Goal: Task Accomplishment & Management: Manage account settings

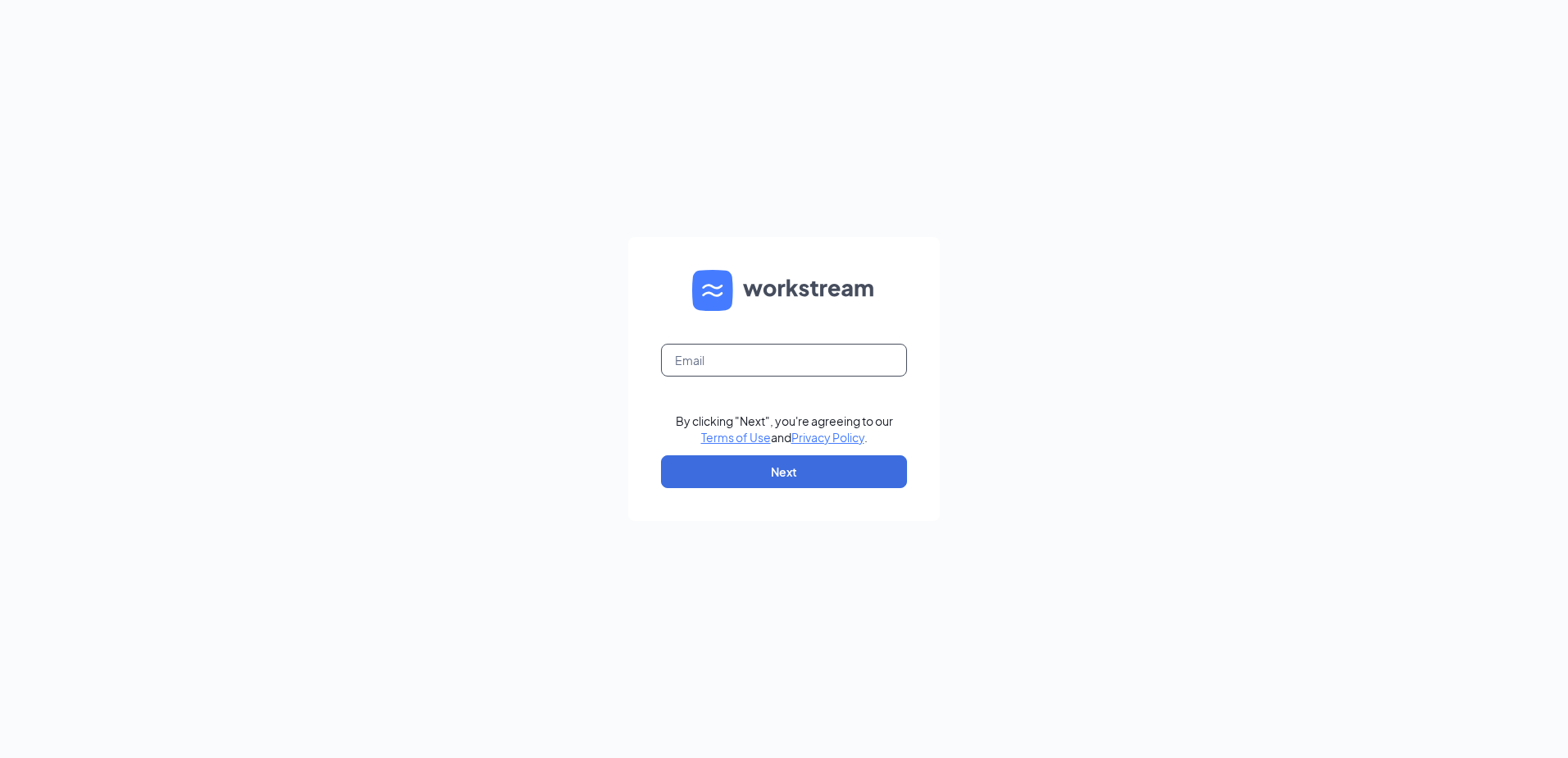
click at [708, 369] on input "text" at bounding box center [784, 360] width 246 height 33
type input "[EMAIL_ADDRESS][DOMAIN_NAME]"
click at [715, 463] on button "Next" at bounding box center [784, 472] width 246 height 33
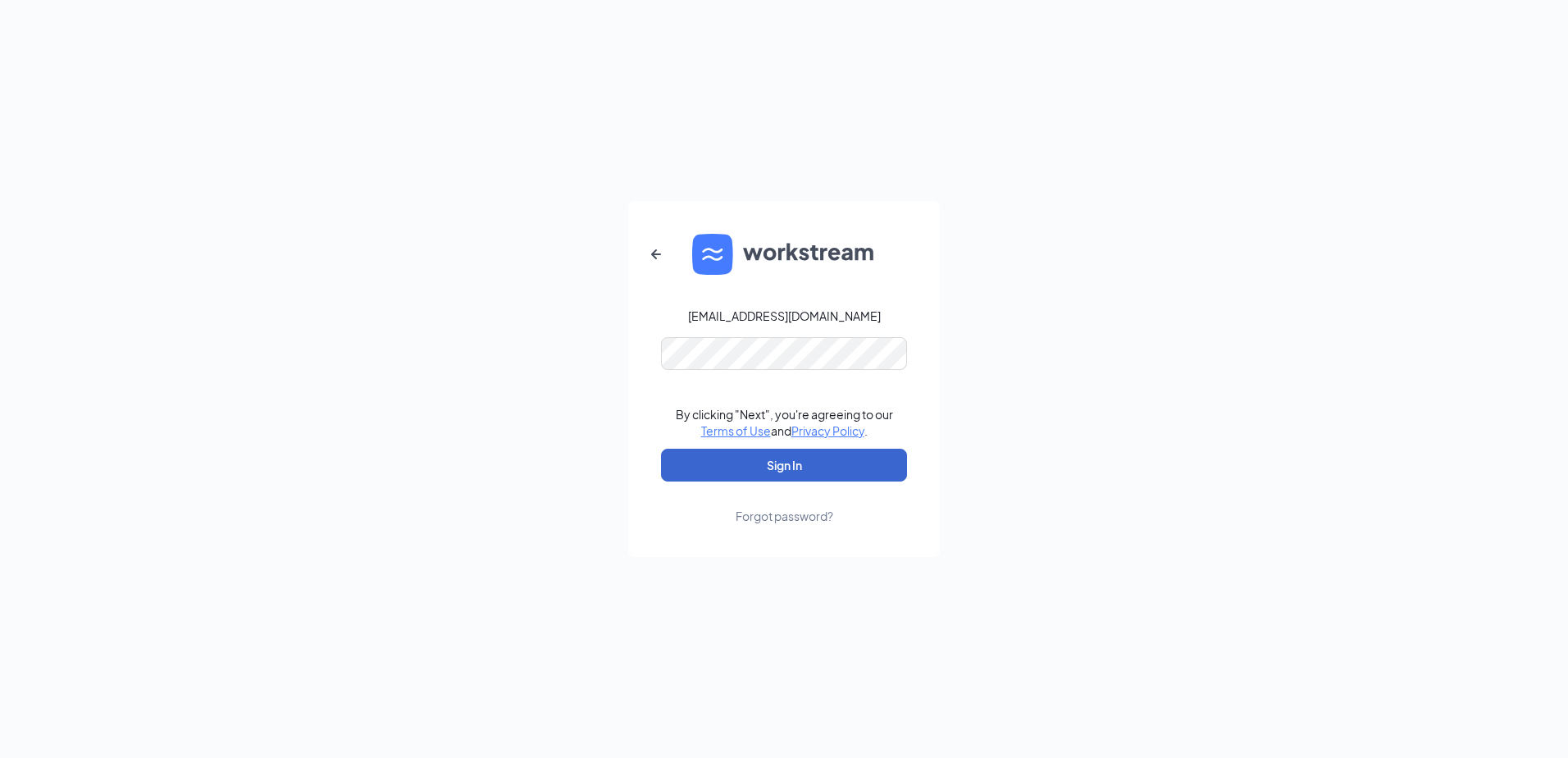
click at [816, 455] on button "Sign In" at bounding box center [784, 465] width 246 height 33
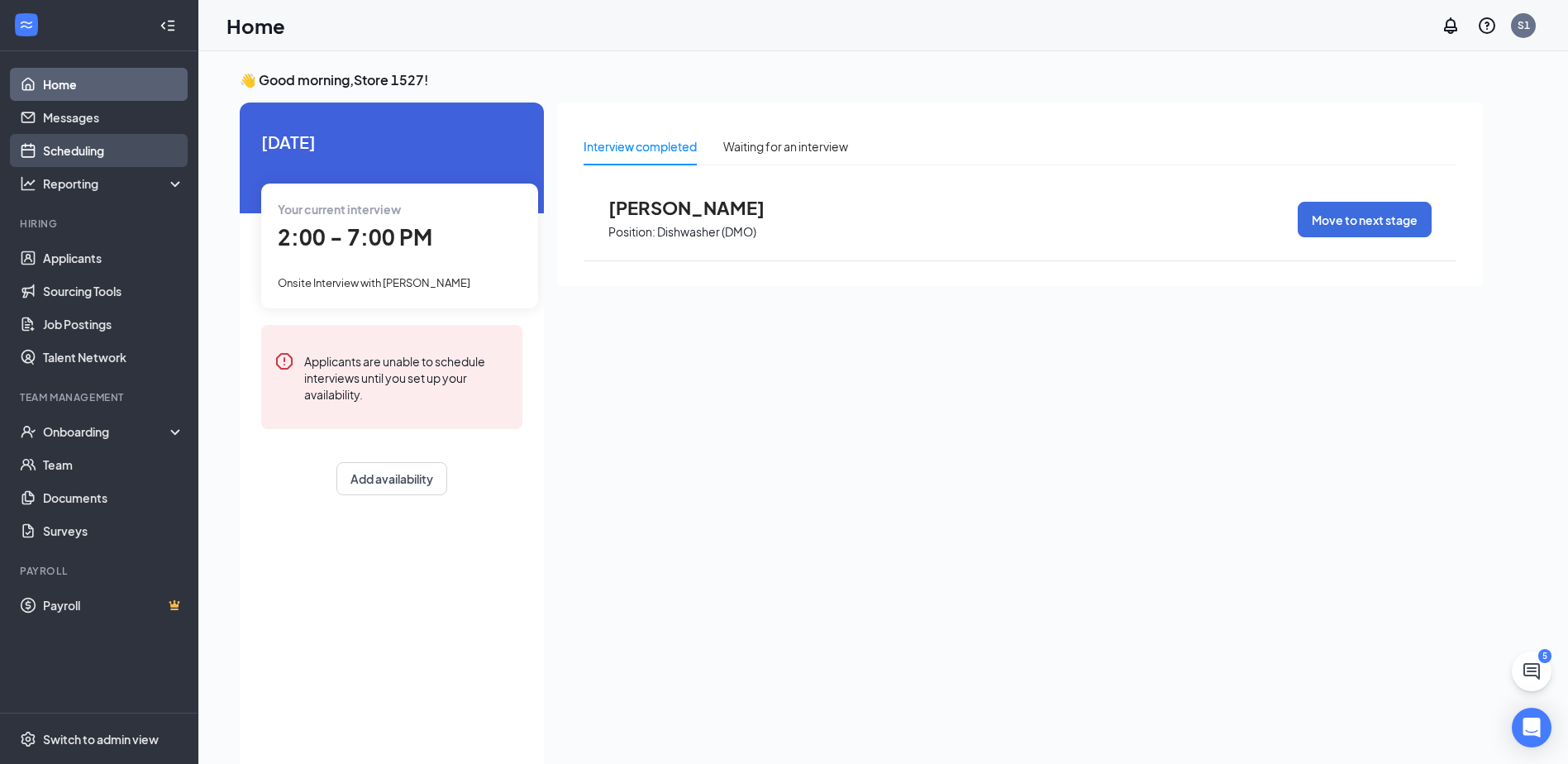
click at [100, 148] on link "Scheduling" at bounding box center [113, 150] width 141 height 33
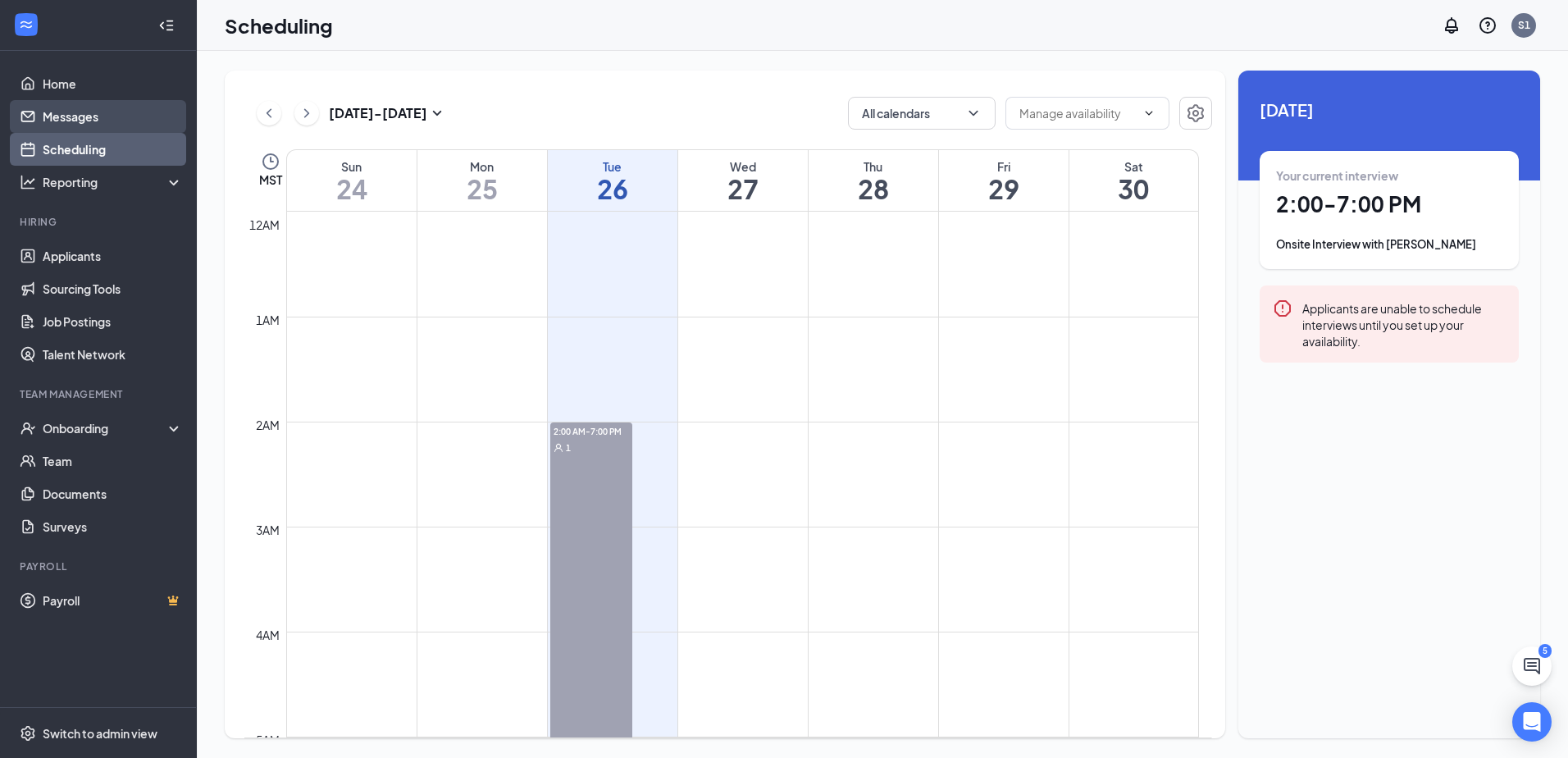
scroll to position [806, 0]
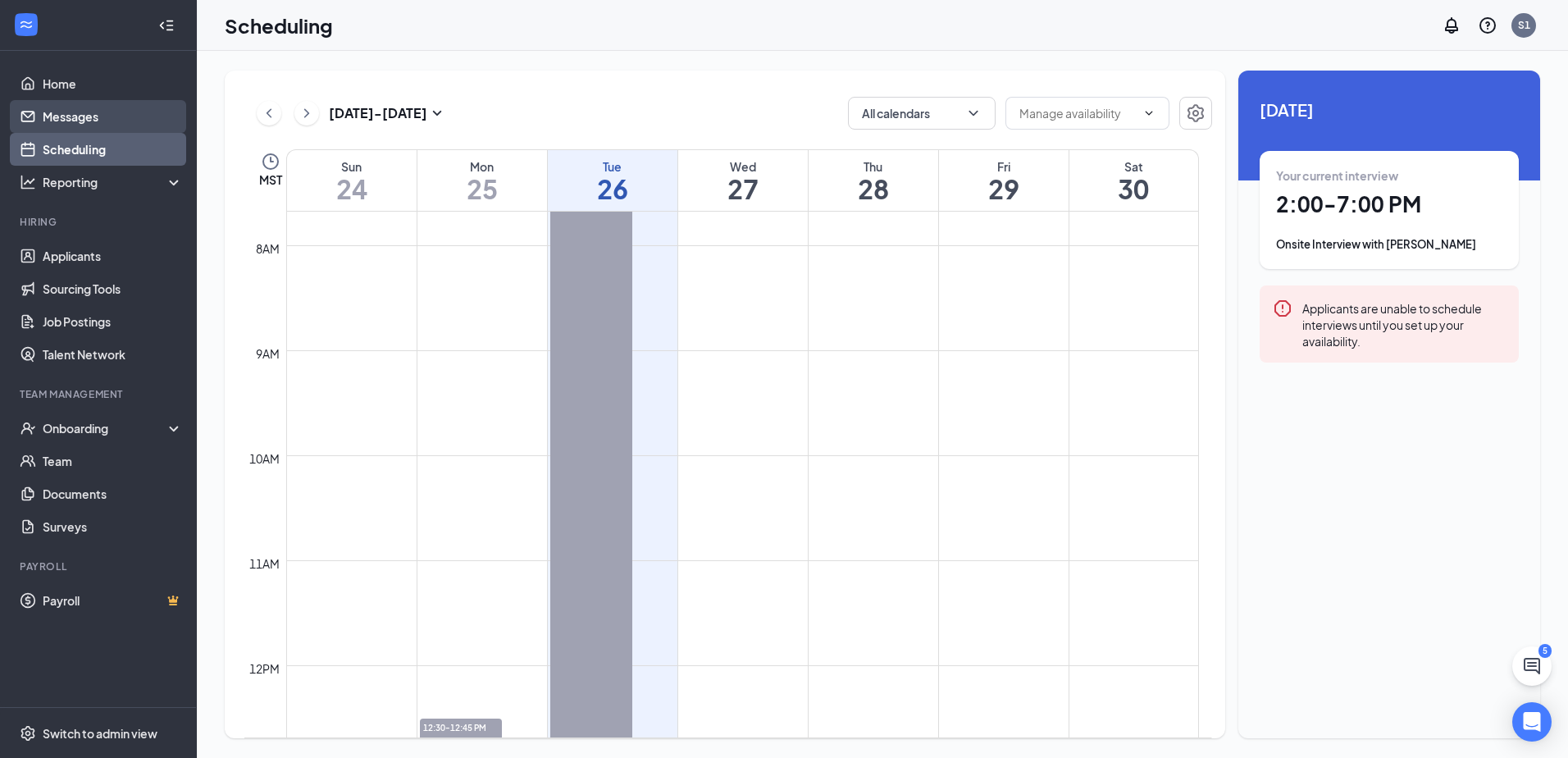
click at [130, 119] on link "Messages" at bounding box center [112, 116] width 140 height 33
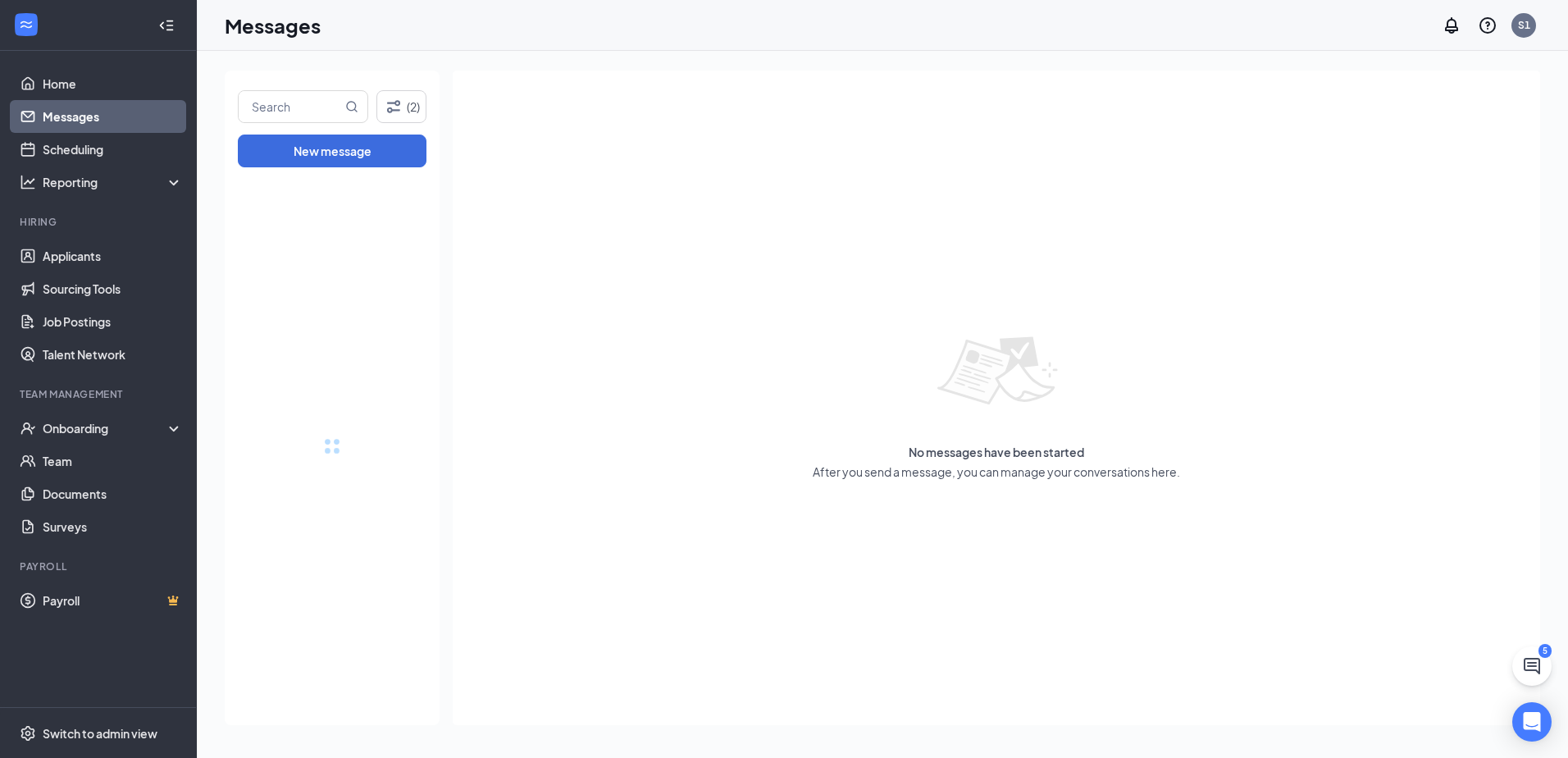
click at [148, 65] on ul "Home Messages Scheduling Reporting Hiring Applicants Sourcing Tools Job Posting…" at bounding box center [98, 379] width 196 height 657
click at [167, 81] on link "Home" at bounding box center [112, 84] width 140 height 33
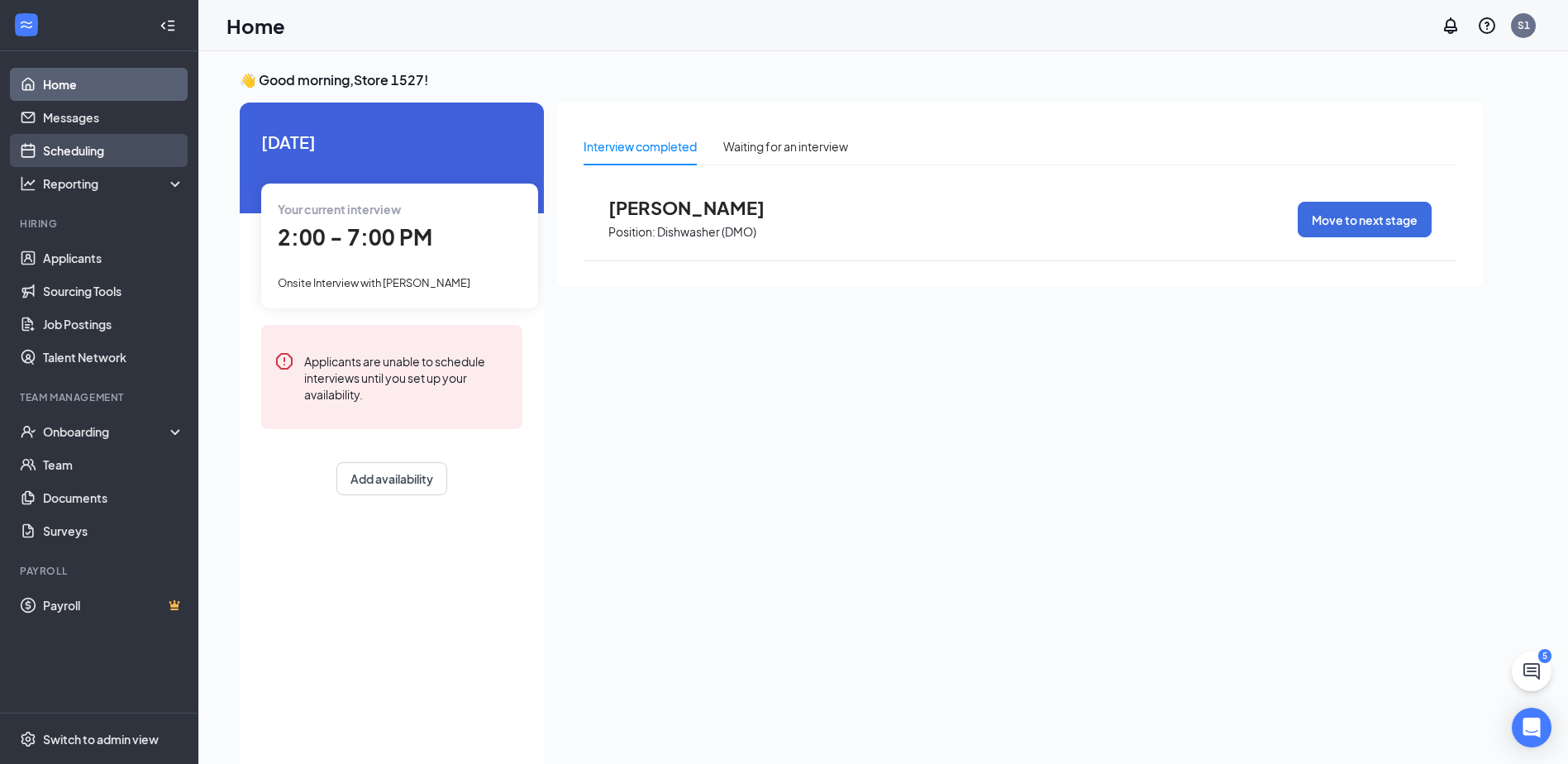
click at [140, 157] on link "Scheduling" at bounding box center [113, 150] width 141 height 33
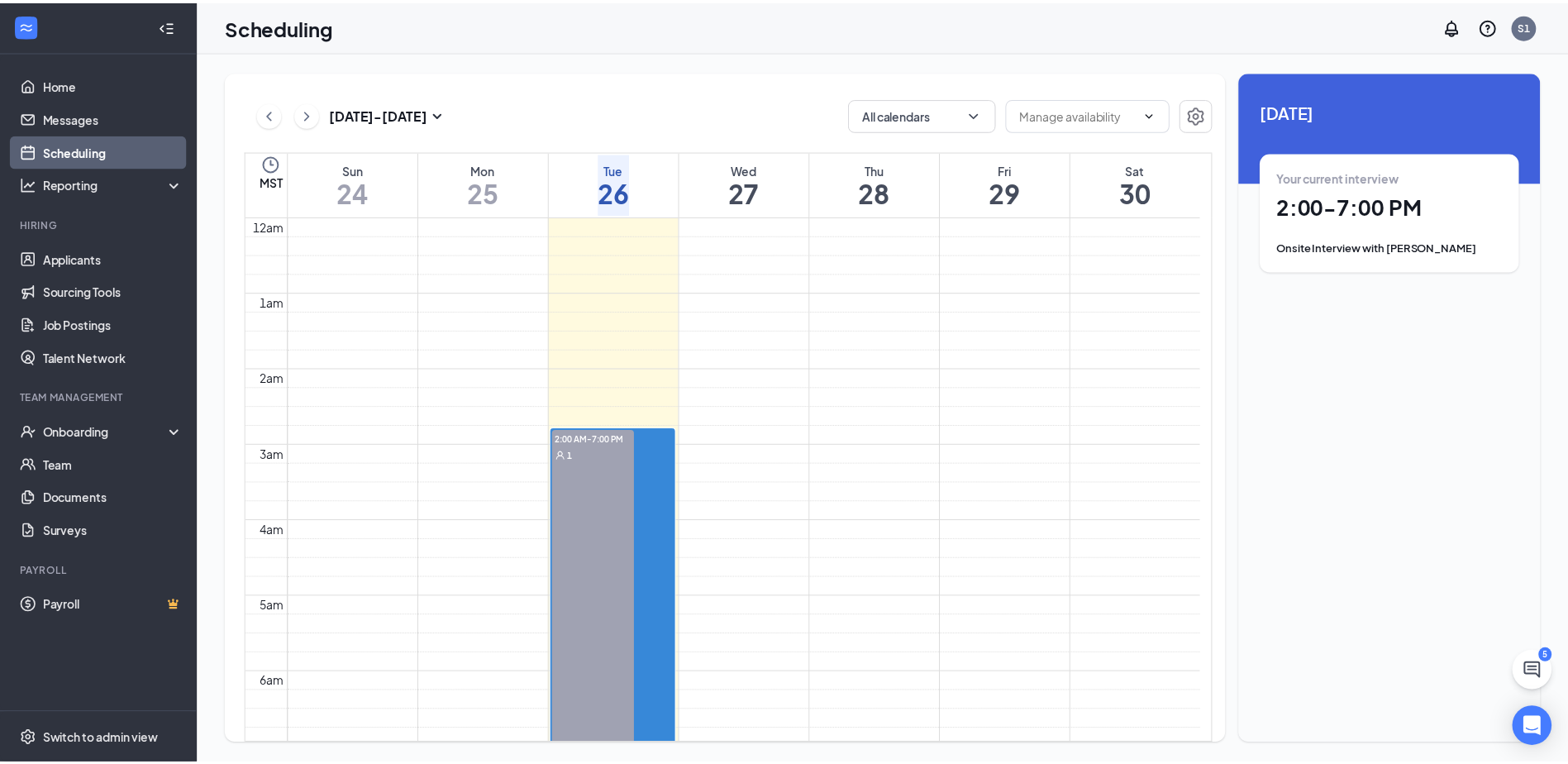
scroll to position [813, 0]
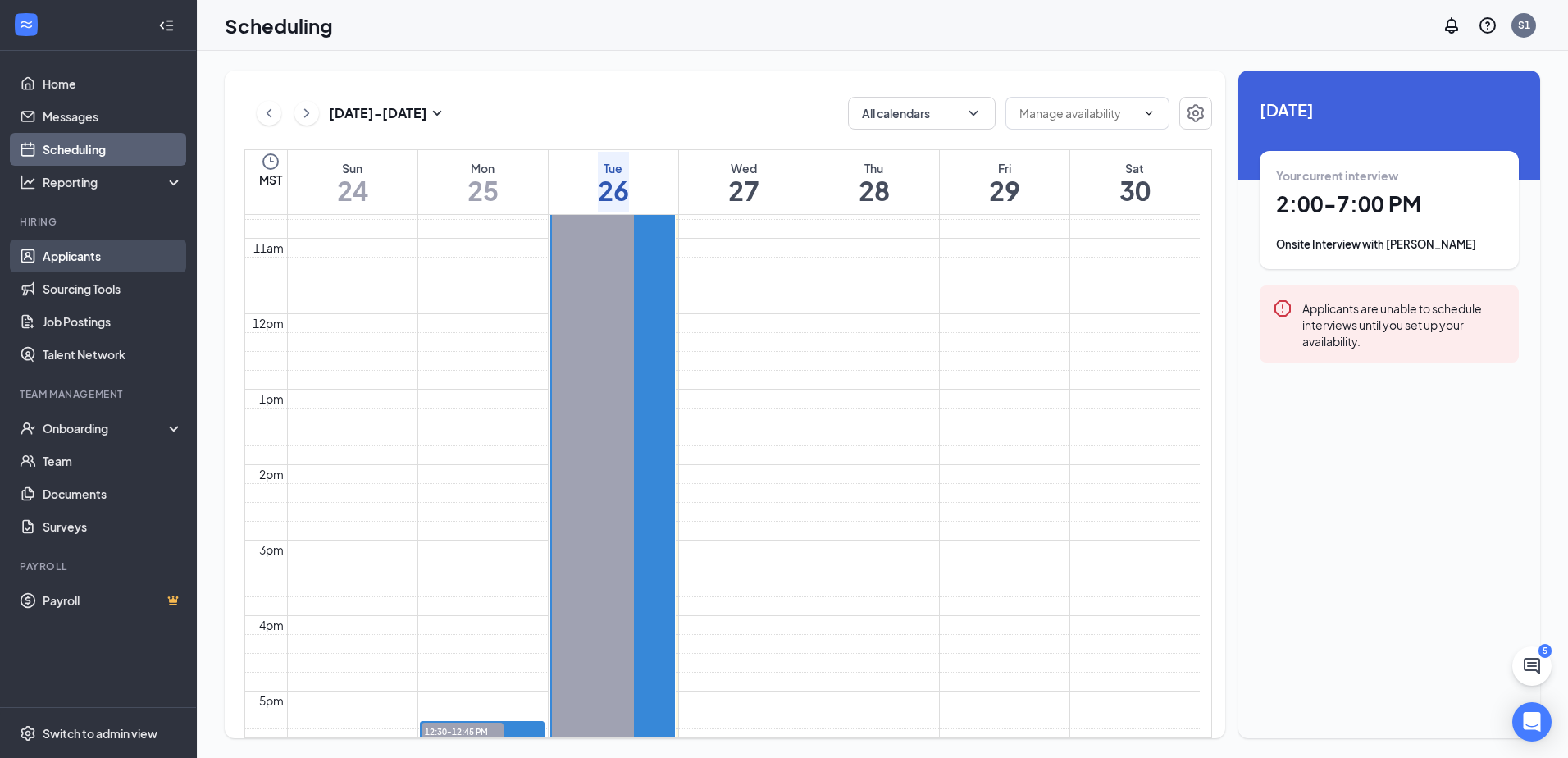
click at [120, 251] on link "Applicants" at bounding box center [112, 256] width 140 height 33
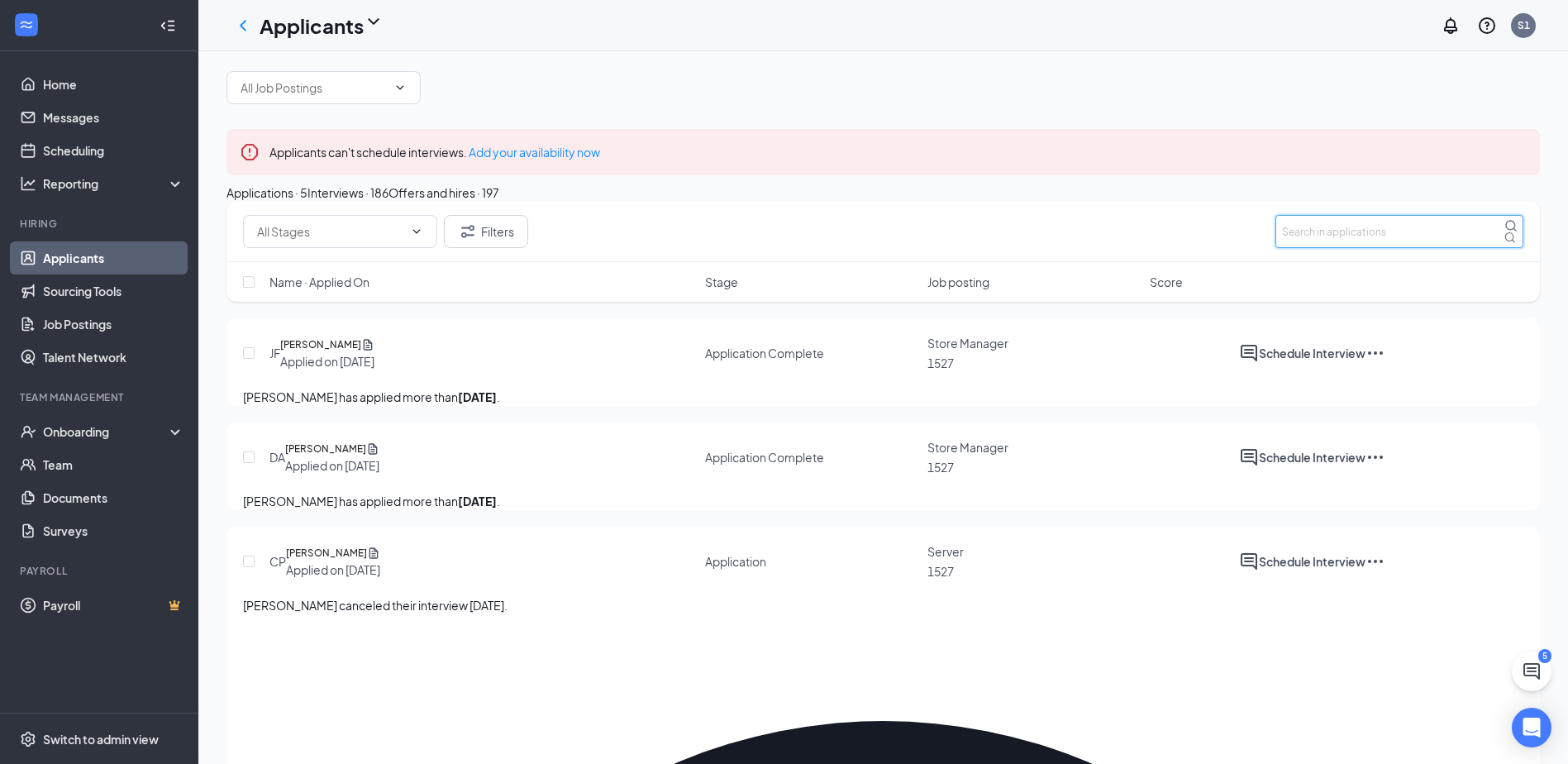
click at [1326, 248] on input "text" at bounding box center [1399, 231] width 248 height 33
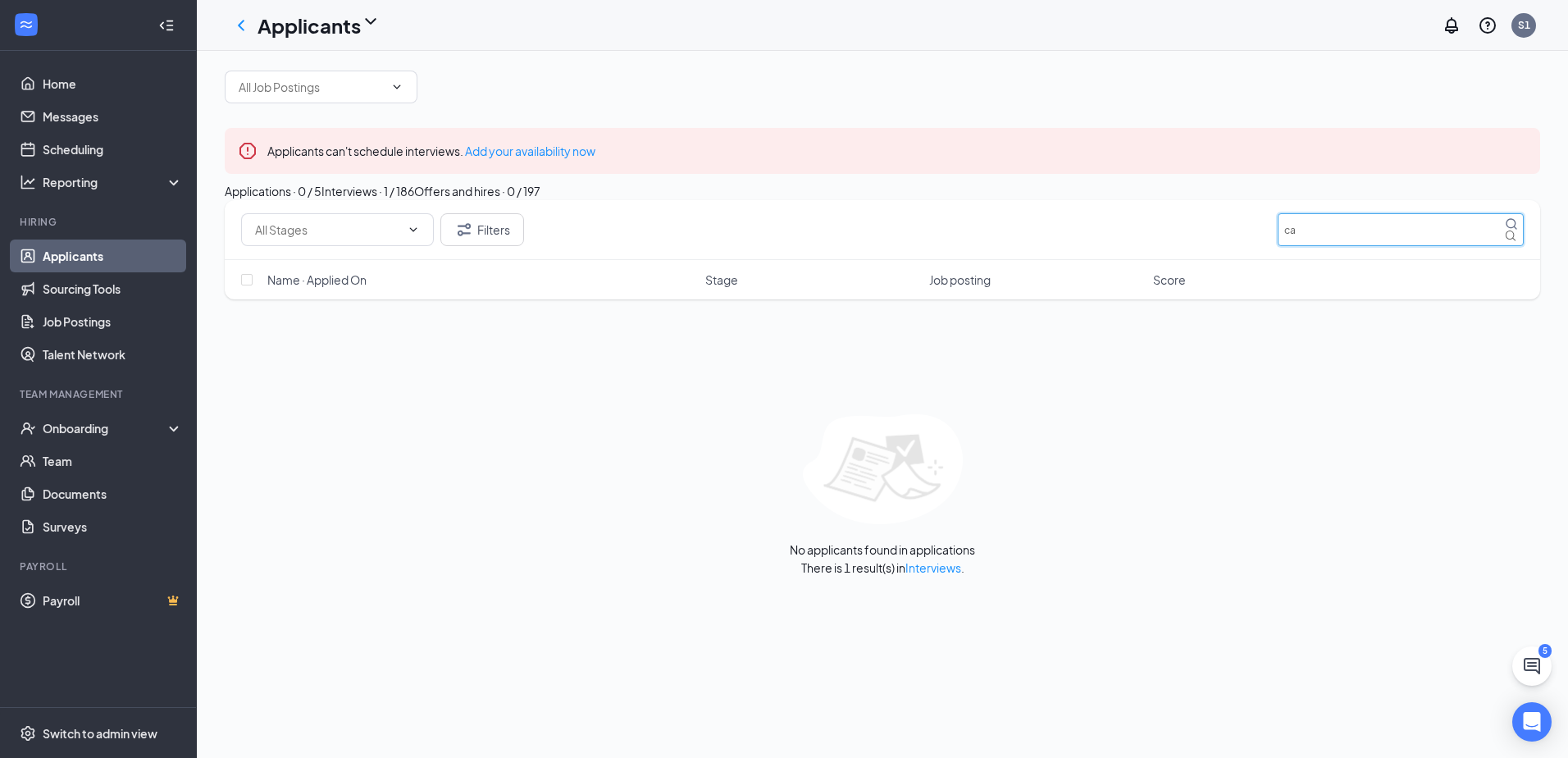
type input "c"
type input "camila castillo"
click at [418, 200] on button "Interviews · 0 / 186" at bounding box center [370, 191] width 97 height 18
click at [246, 299] on div "Name · Applied On Stage Job posting Interview Schedule Score" at bounding box center [882, 279] width 1316 height 39
click at [245, 285] on input "checkbox" at bounding box center [247, 280] width 12 height 12
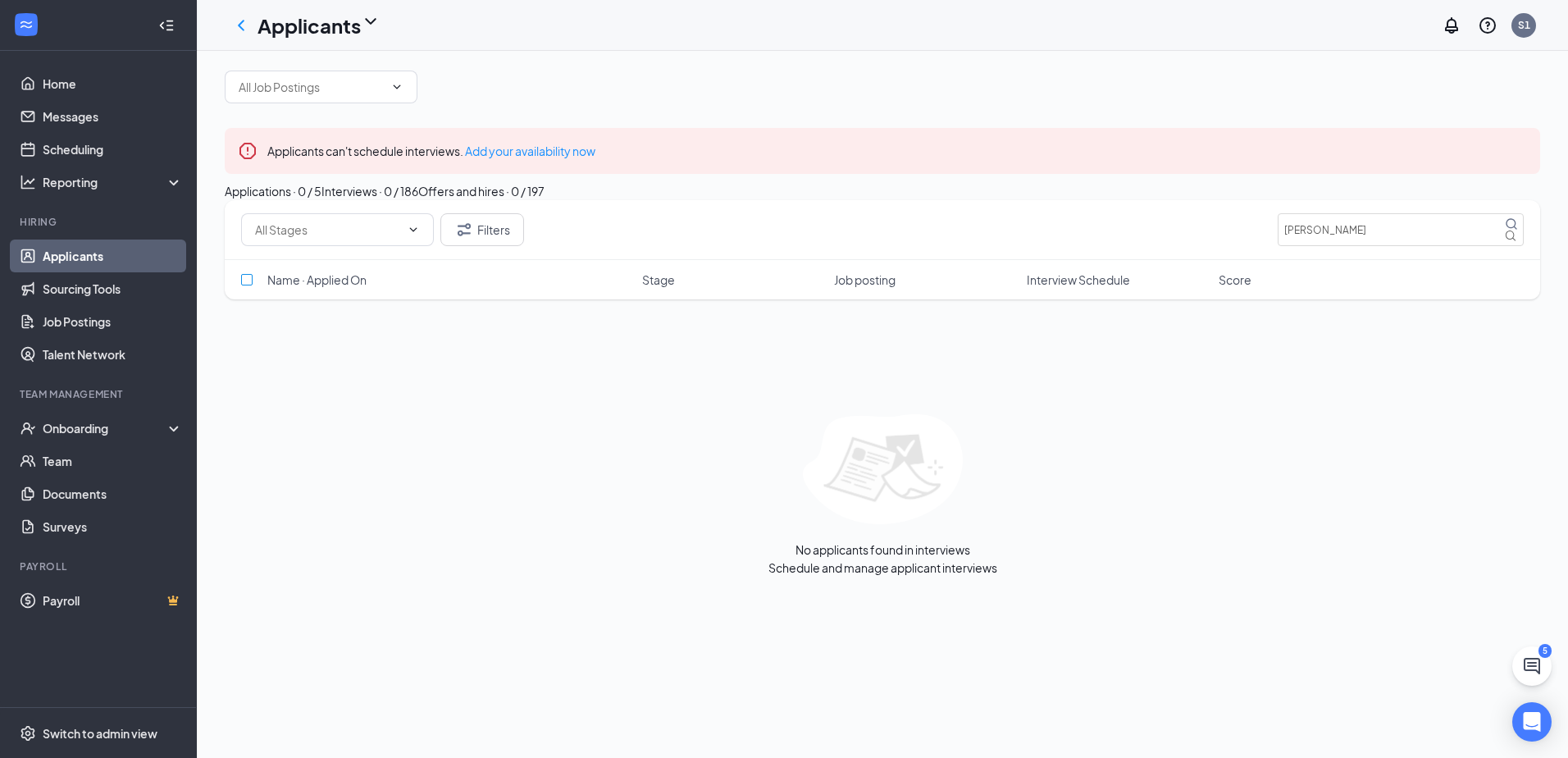
click at [246, 285] on input "checkbox" at bounding box center [247, 280] width 12 height 12
drag, startPoint x: 246, startPoint y: 361, endPoint x: 1177, endPoint y: 298, distance: 933.1
click at [248, 285] on input "checkbox" at bounding box center [247, 280] width 12 height 12
checkbox input "false"
click at [1505, 230] on icon "MagnifyingGlass" at bounding box center [1511, 224] width 13 height 13
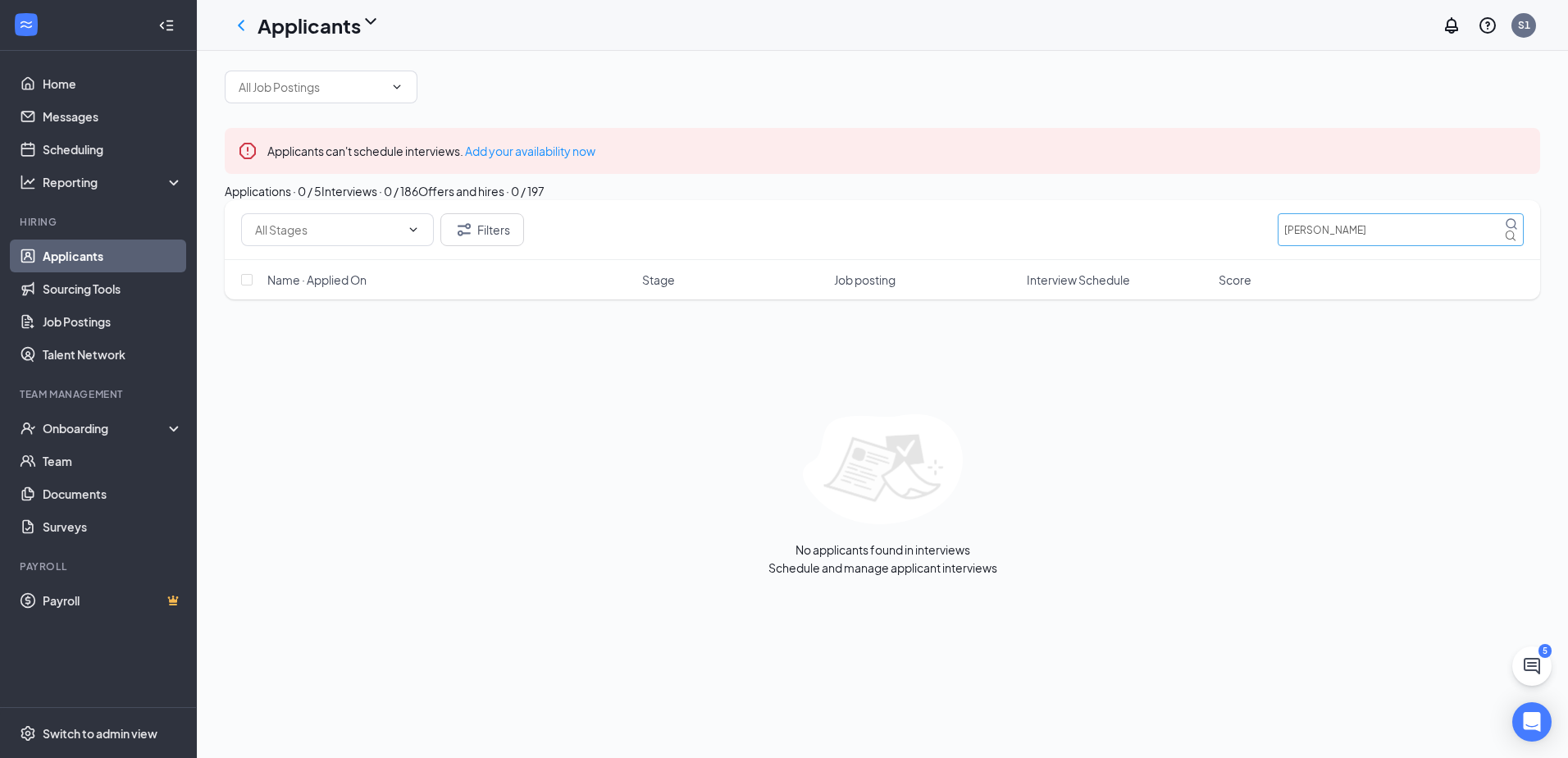
click at [1505, 230] on icon "MagnifyingGlass" at bounding box center [1511, 224] width 13 height 13
click at [228, 200] on button "Applications · 0 / 5" at bounding box center [273, 191] width 97 height 18
click at [418, 200] on button "Interviews · 0 / 186" at bounding box center [370, 191] width 97 height 18
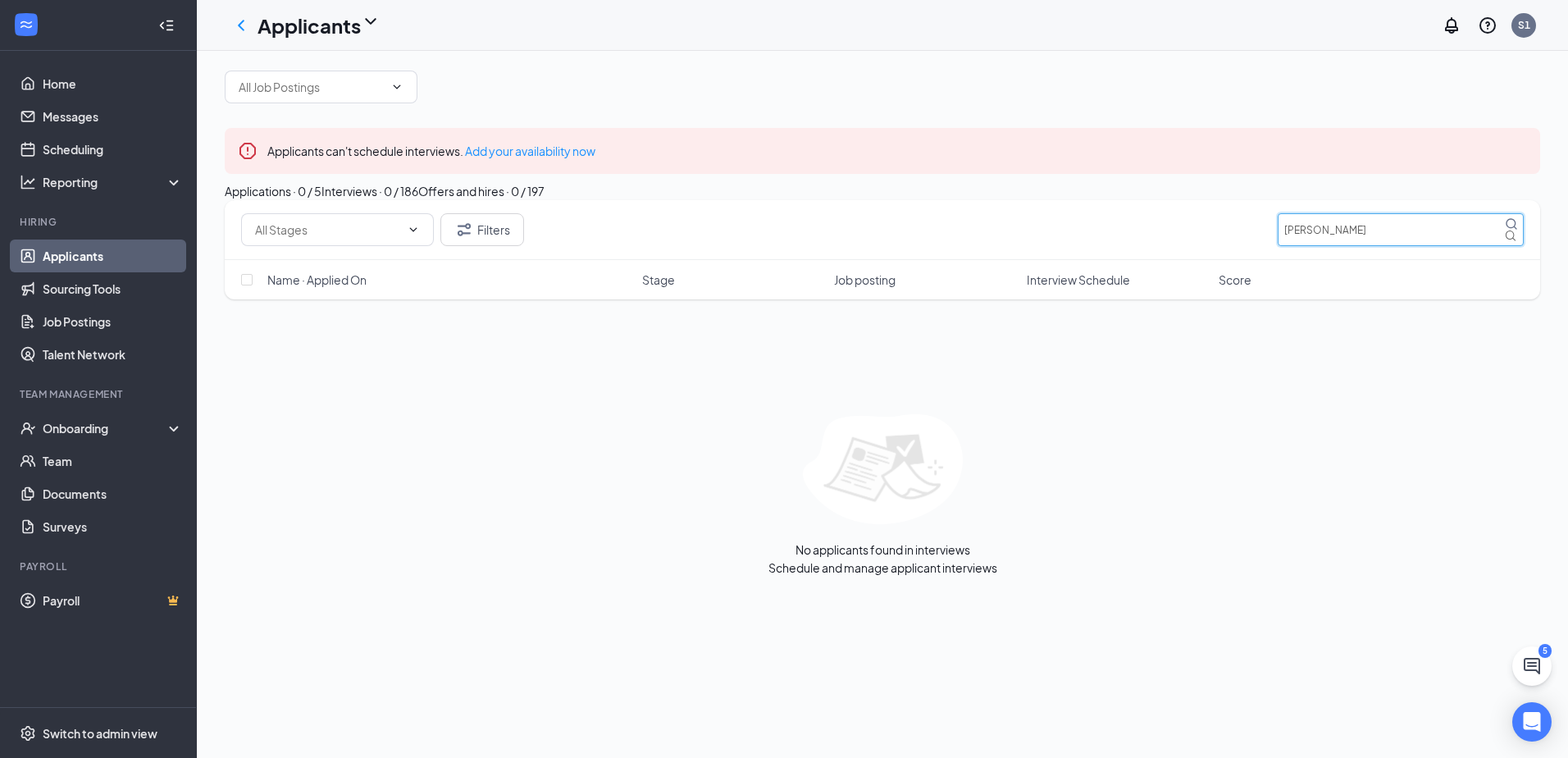
drag, startPoint x: 1404, startPoint y: 303, endPoint x: 1381, endPoint y: 322, distance: 29.8
click at [1399, 246] on input "camila castillo" at bounding box center [1400, 230] width 246 height 33
type input "c"
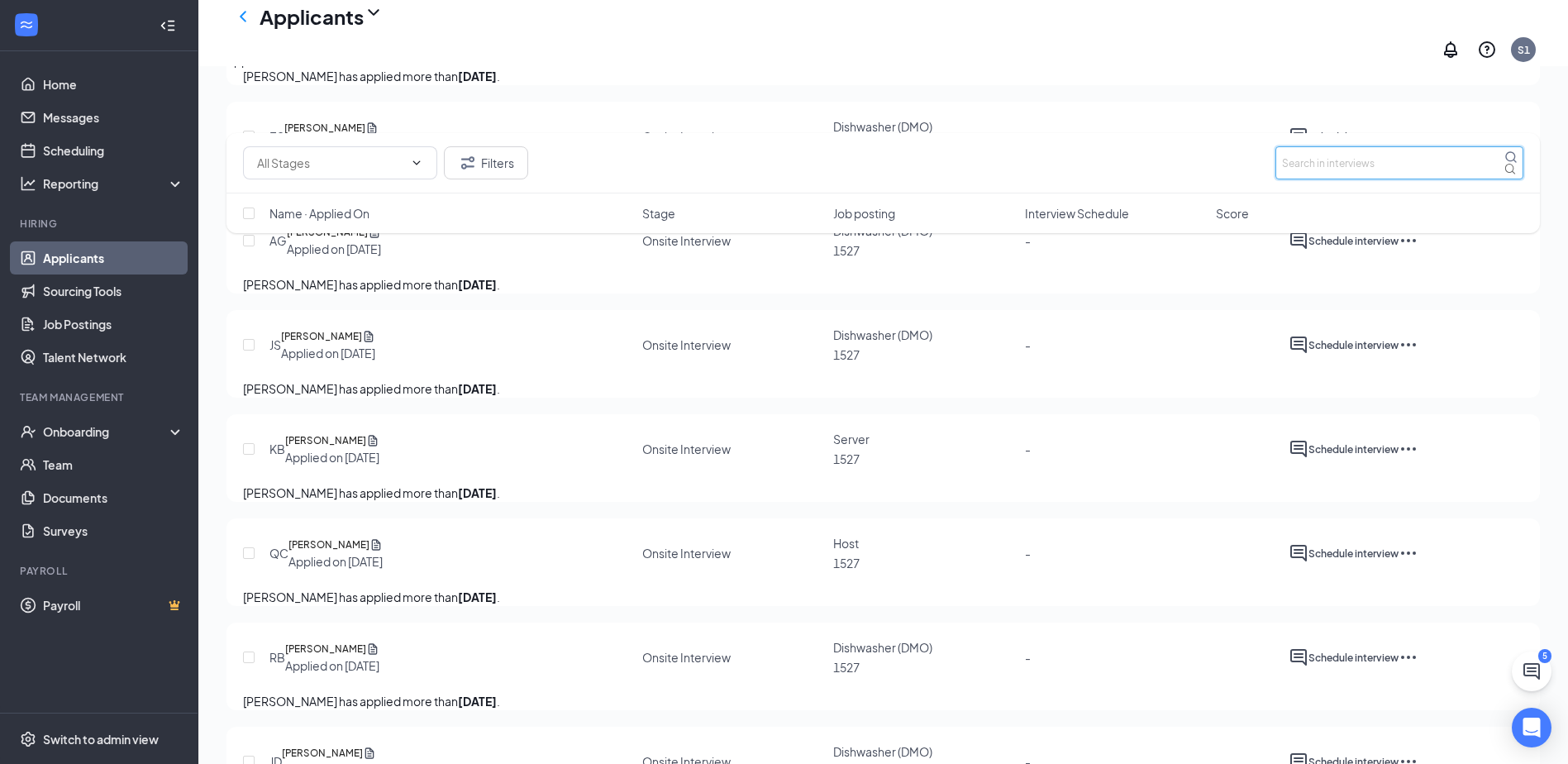
scroll to position [3996, 0]
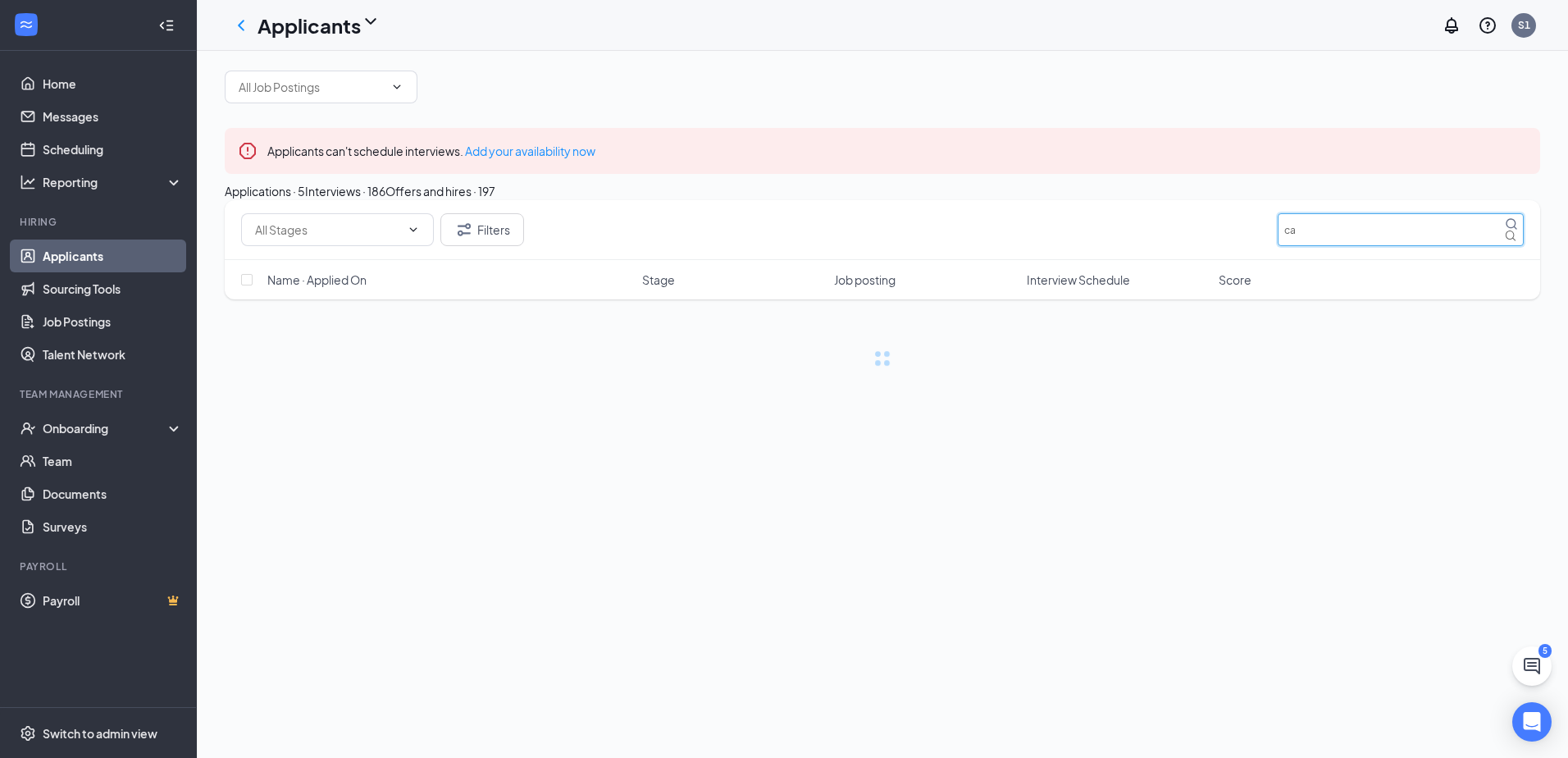
type input "c"
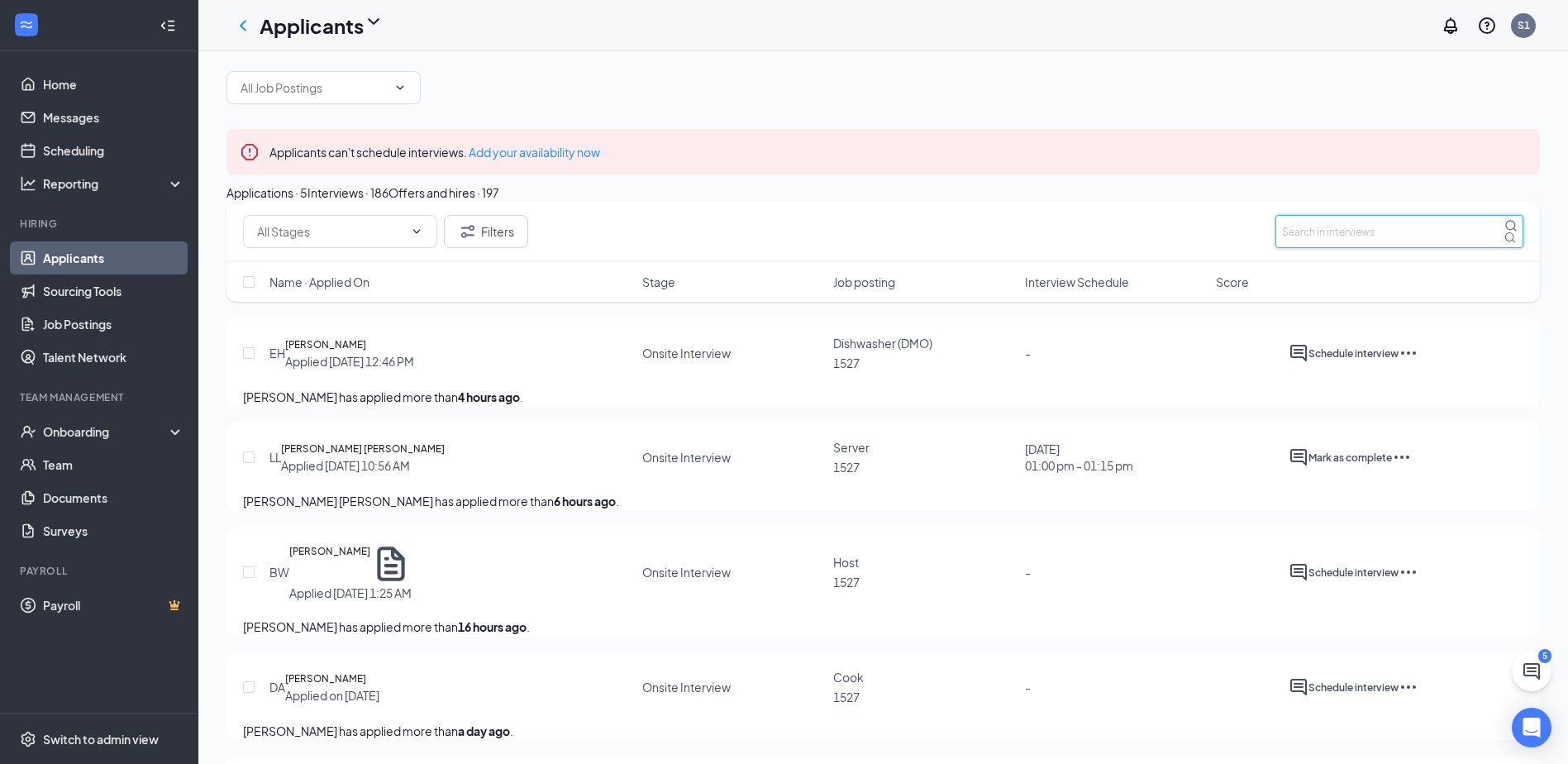
type input "c"
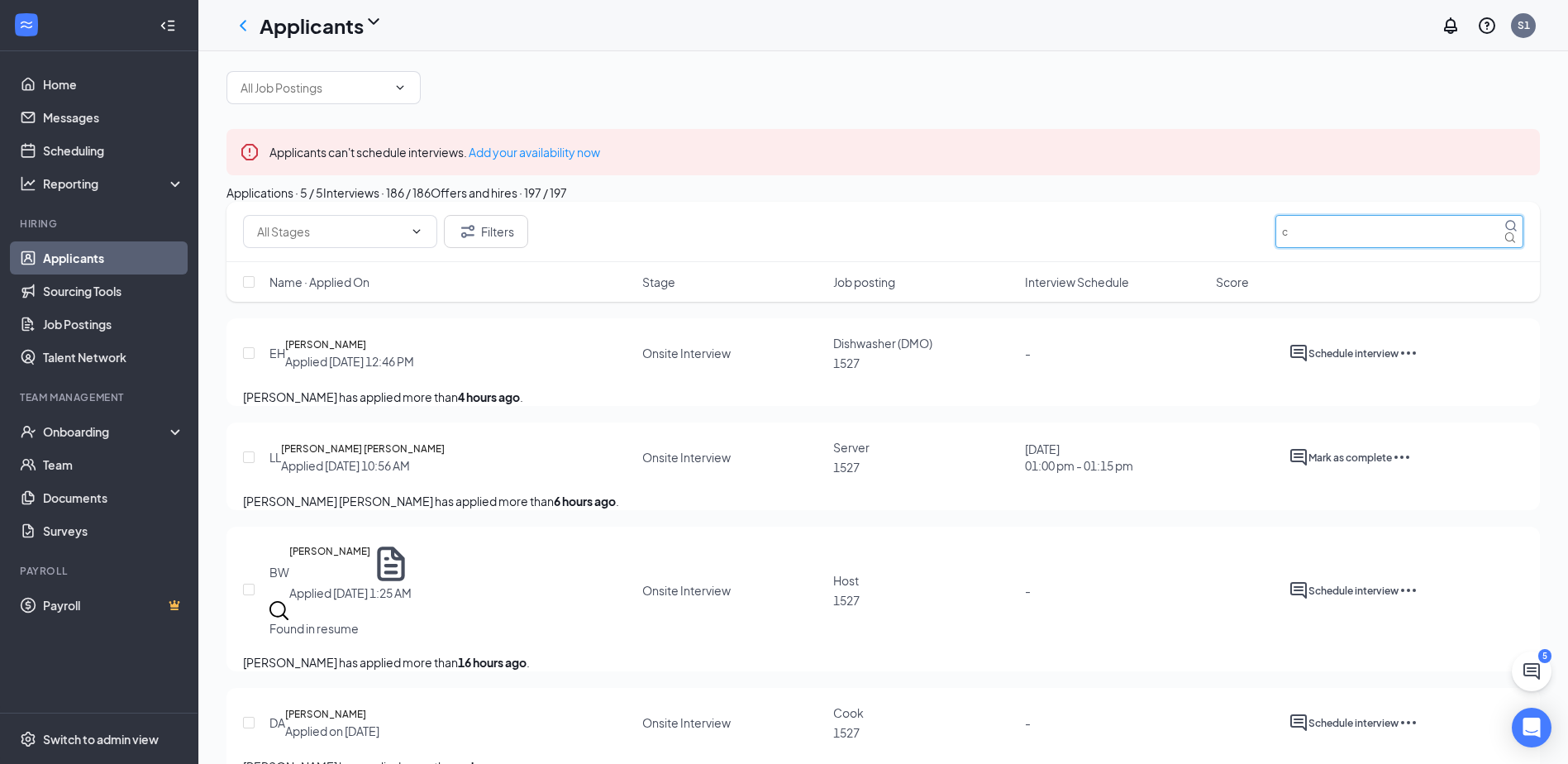
click at [1477, 248] on input "c" at bounding box center [1399, 231] width 248 height 33
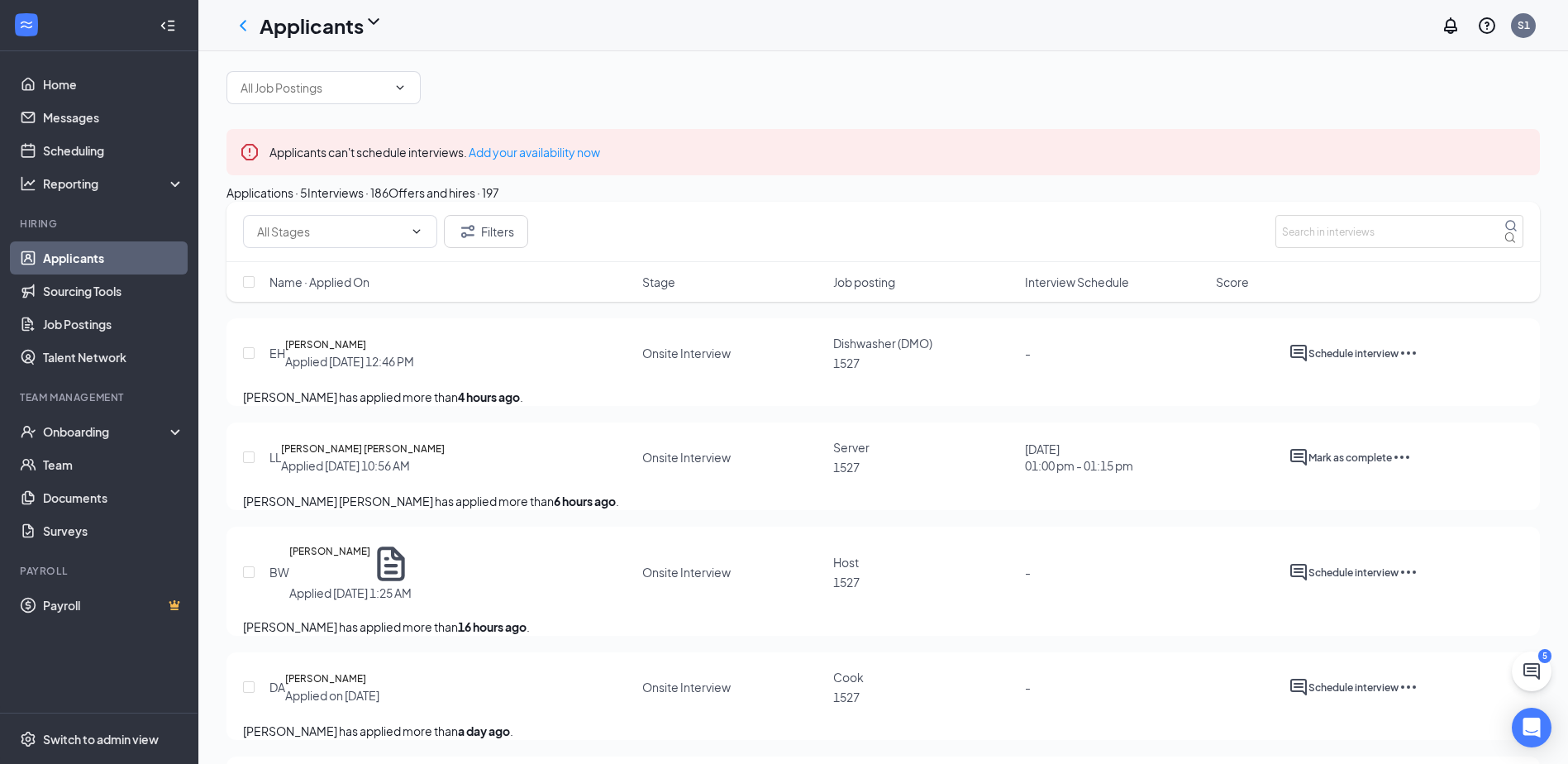
click at [303, 202] on div "Applications · 5" at bounding box center [267, 193] width 81 height 18
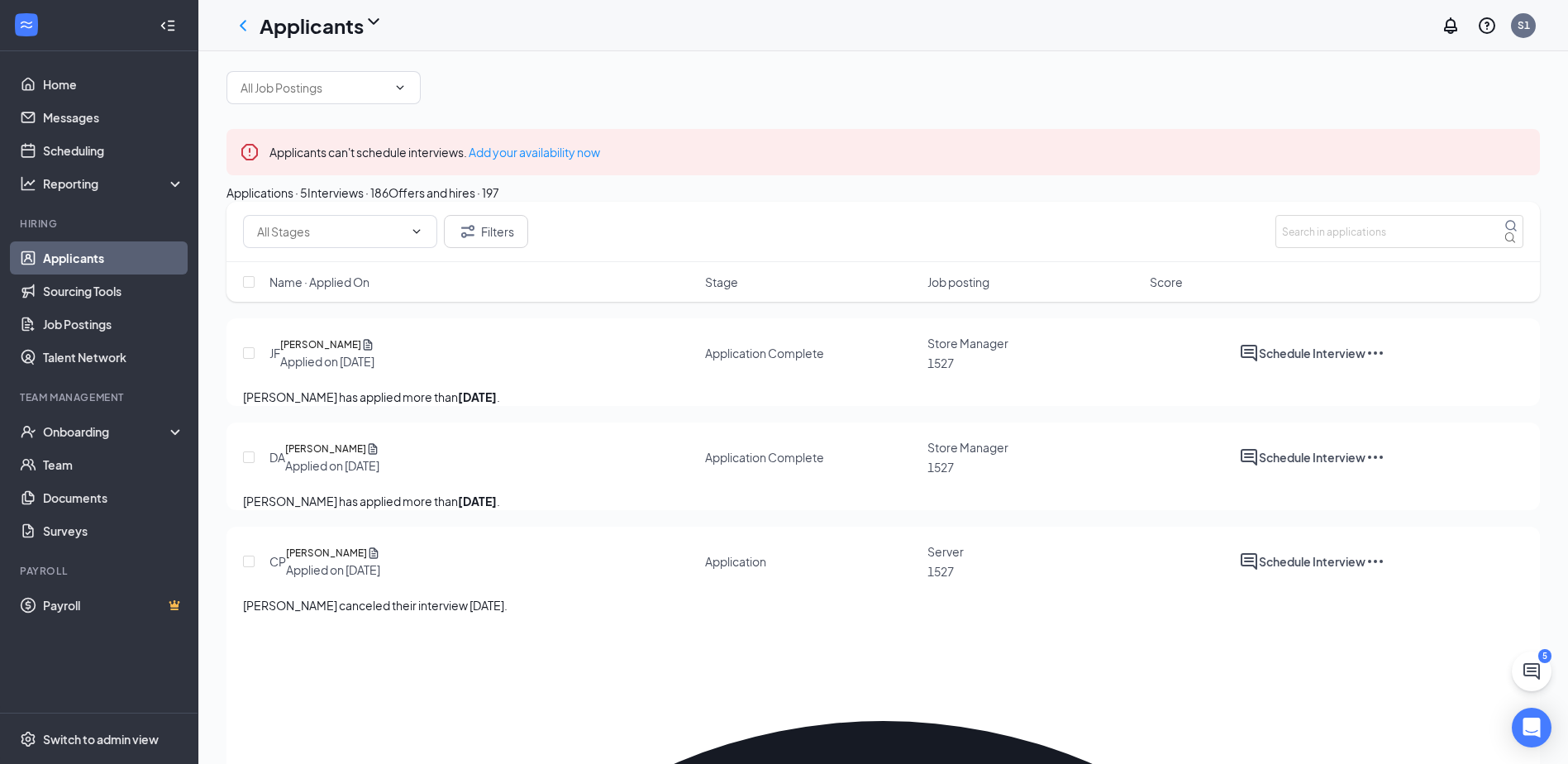
click at [389, 202] on button "Interviews · 186" at bounding box center [348, 193] width 81 height 18
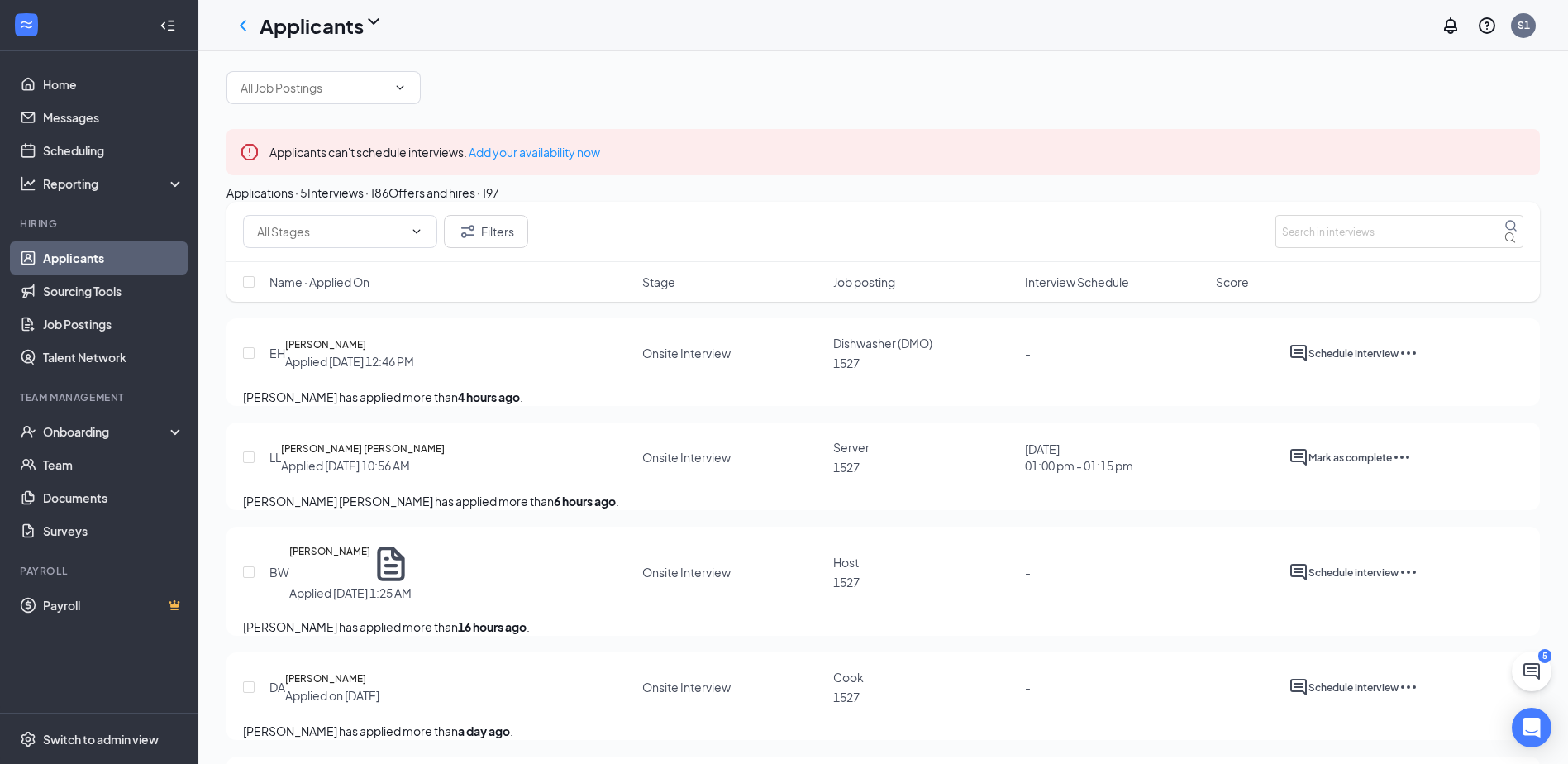
click at [500, 202] on div "Offers and hires · 197" at bounding box center [444, 193] width 111 height 18
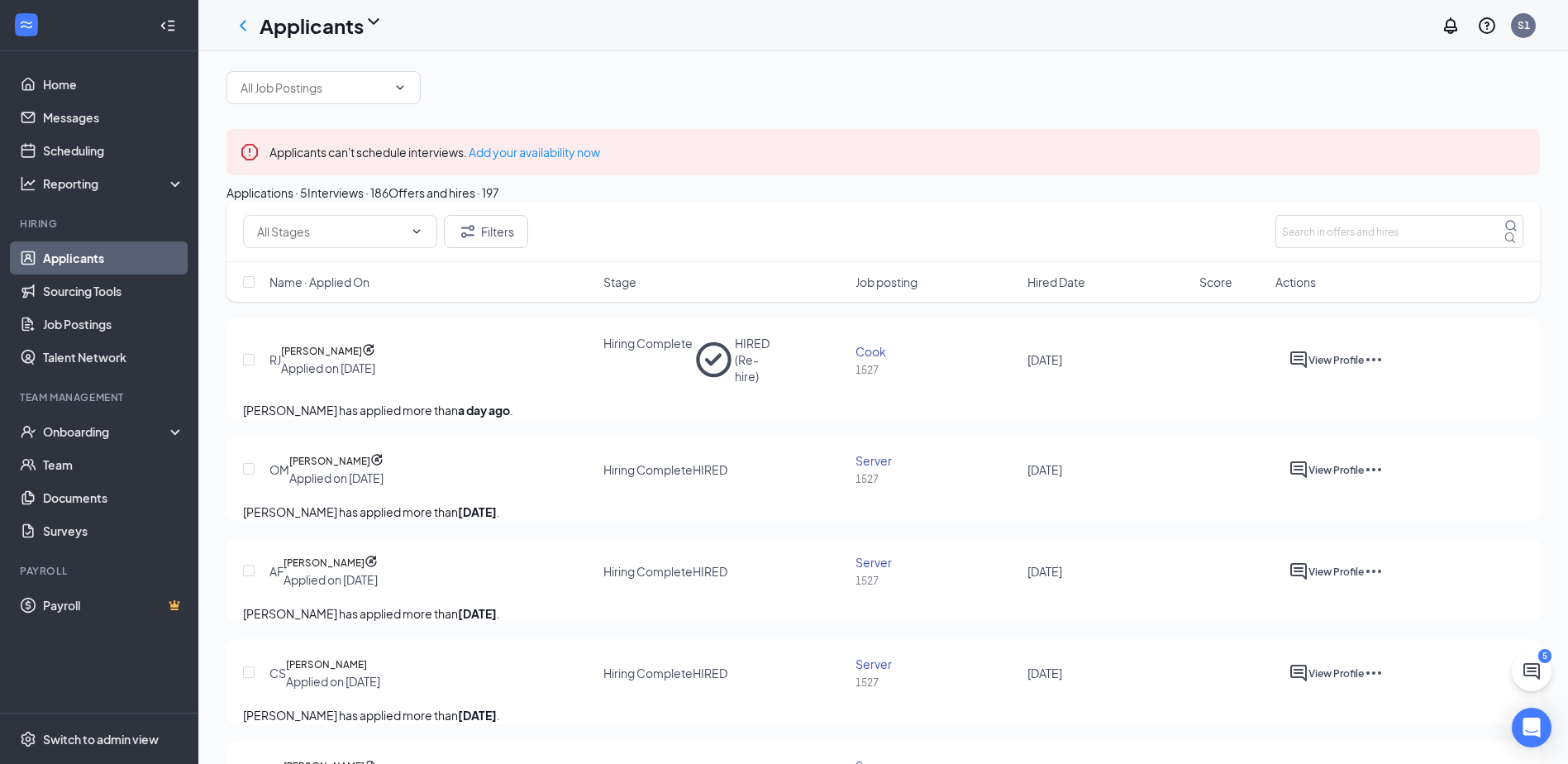
click at [389, 202] on div "Interviews · 186" at bounding box center [348, 193] width 81 height 18
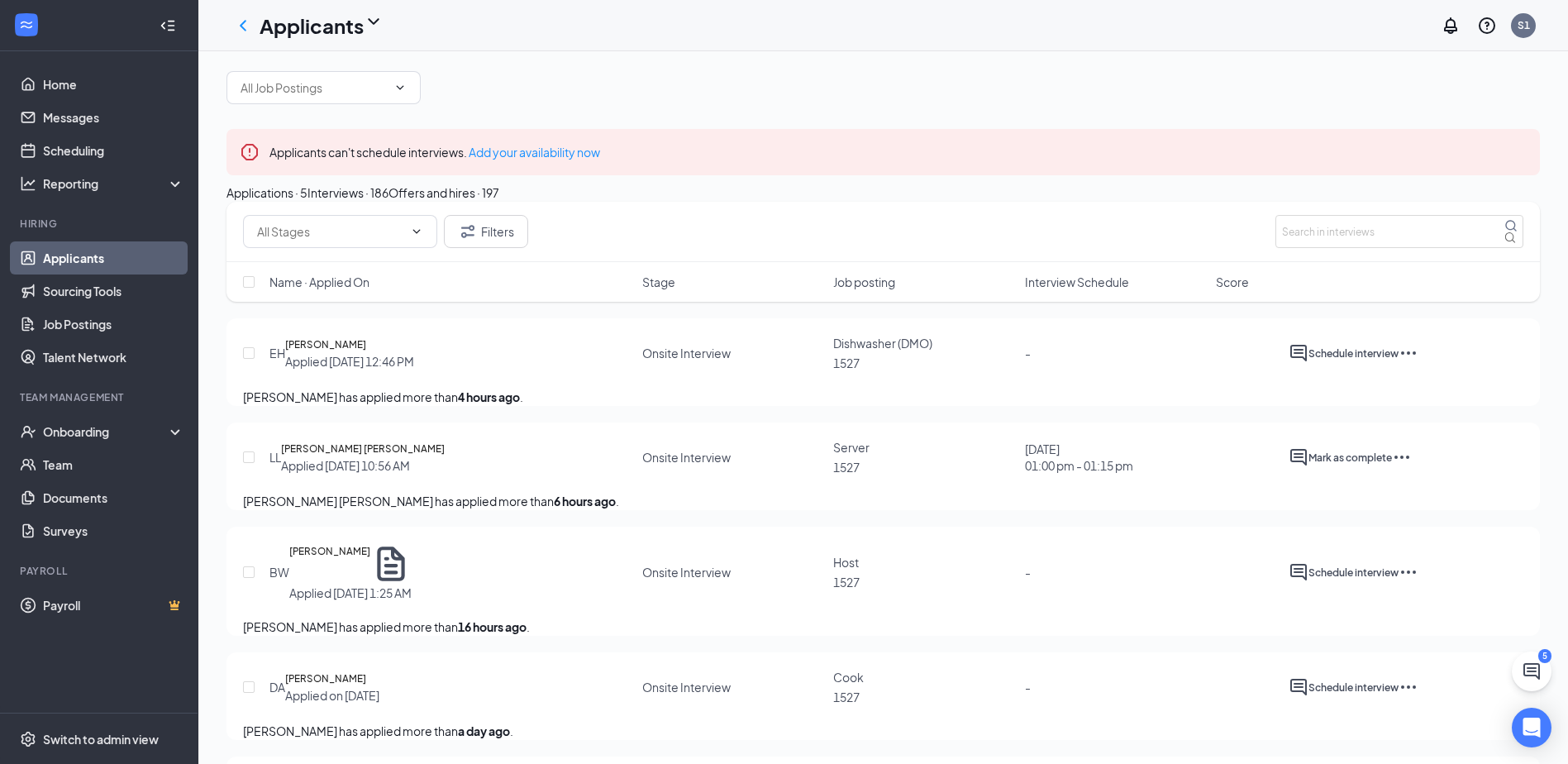
click at [500, 202] on div "Offers and hires · 197" at bounding box center [444, 193] width 111 height 18
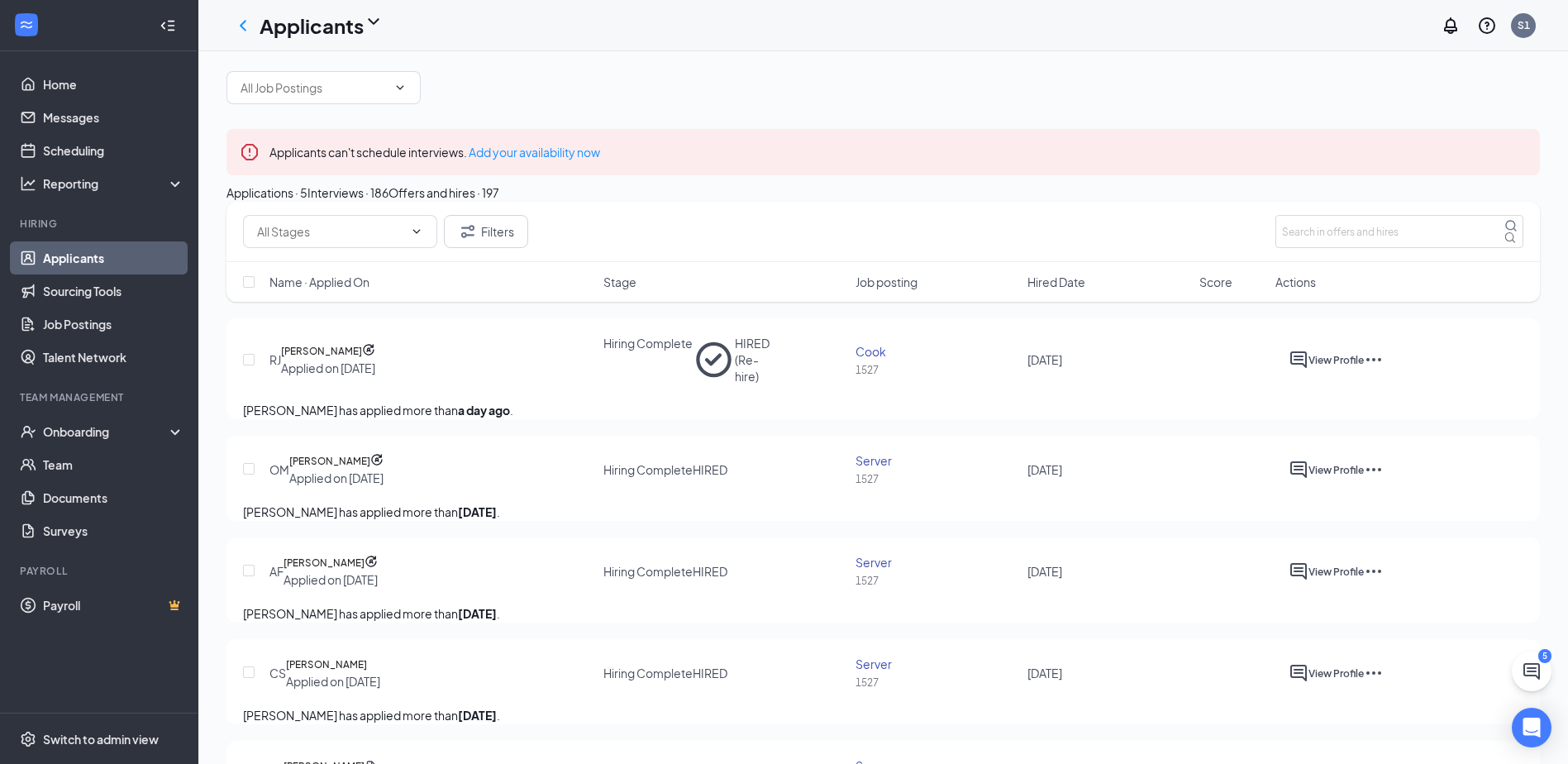
click at [389, 202] on div "Interviews · 186" at bounding box center [348, 193] width 81 height 18
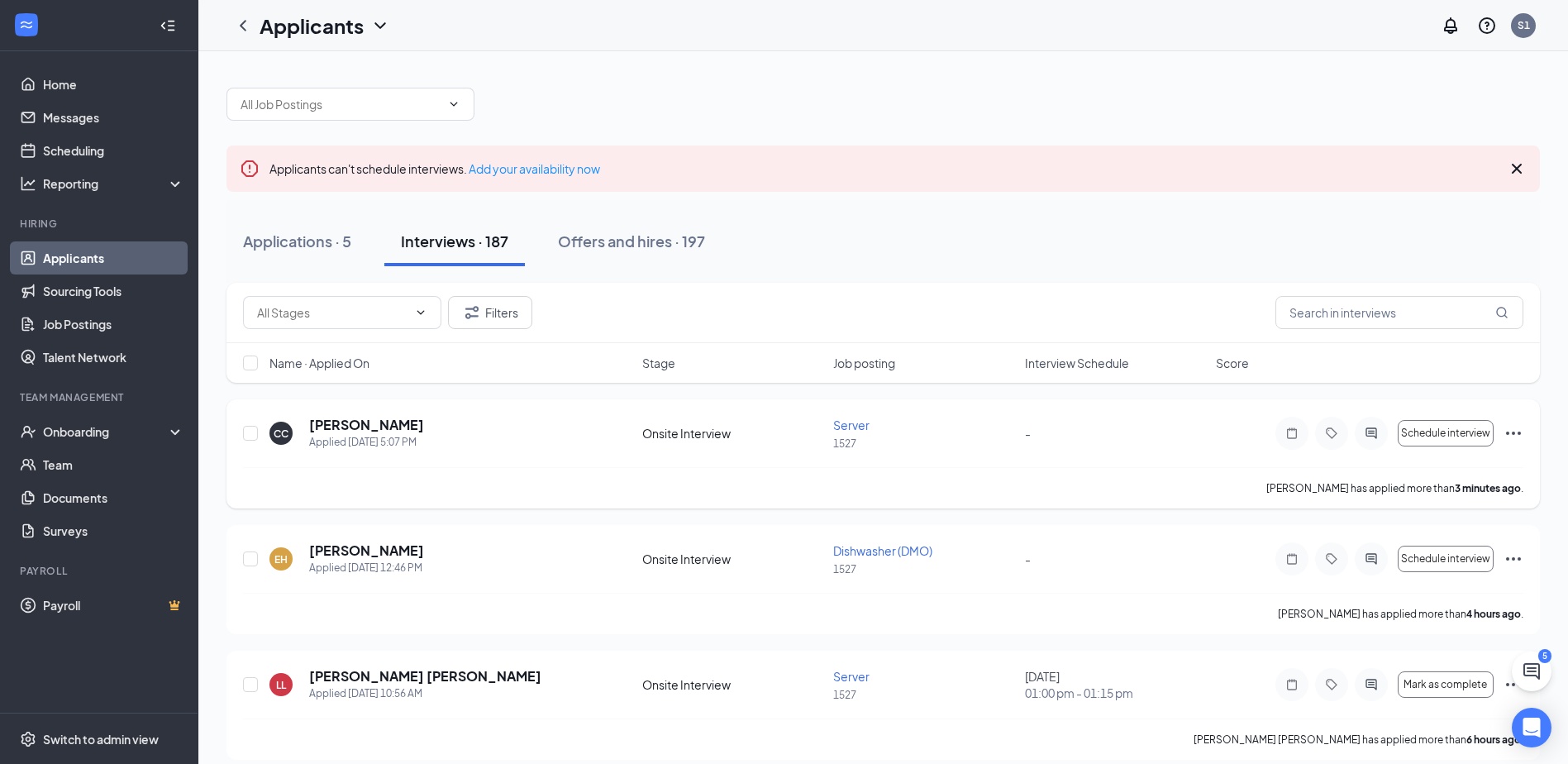
click at [697, 431] on div "Onsite Interview" at bounding box center [733, 433] width 181 height 17
click at [367, 421] on h5 "[PERSON_NAME]" at bounding box center [366, 425] width 115 height 18
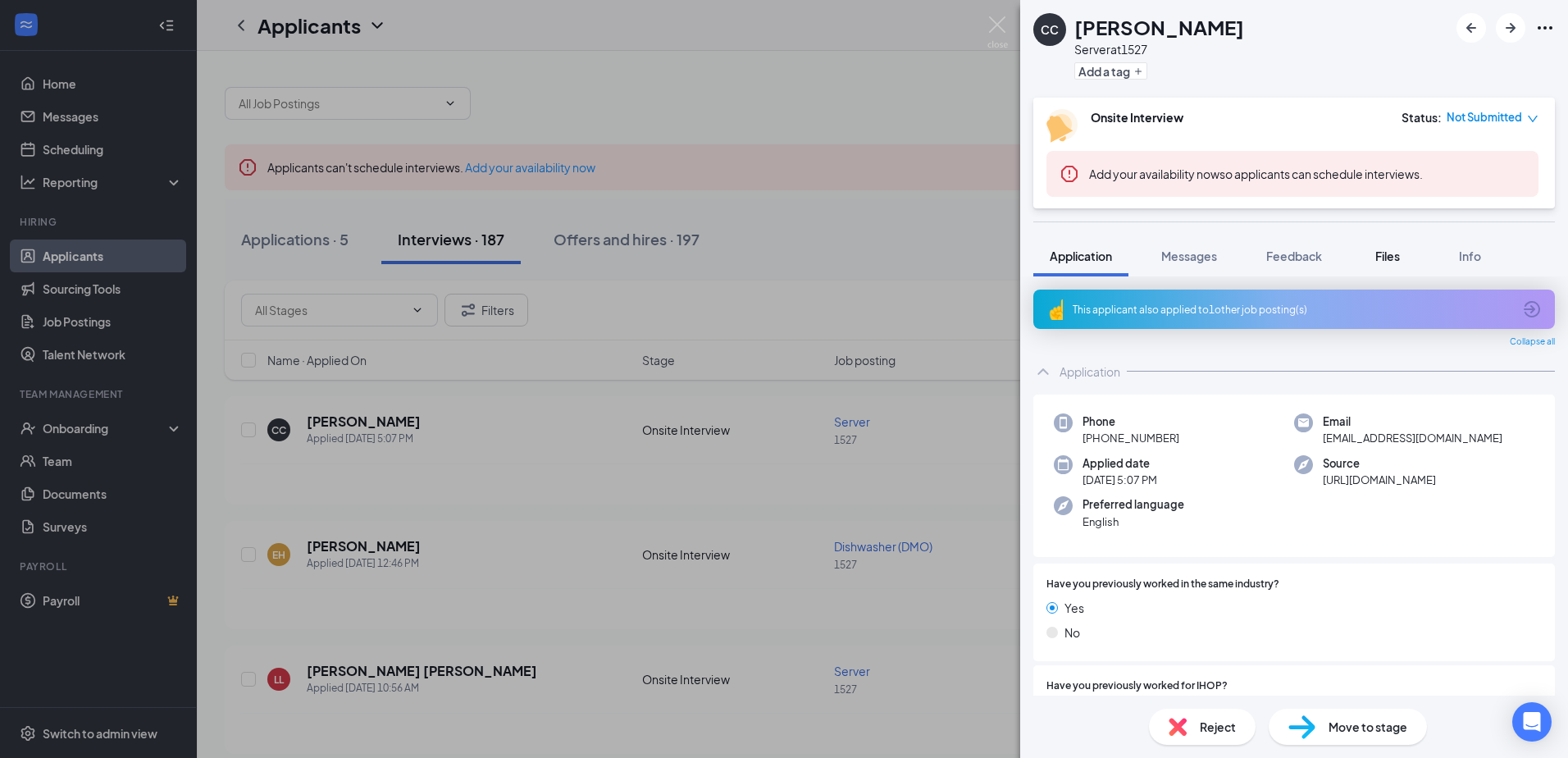
click at [1399, 265] on button "Files" at bounding box center [1388, 255] width 66 height 41
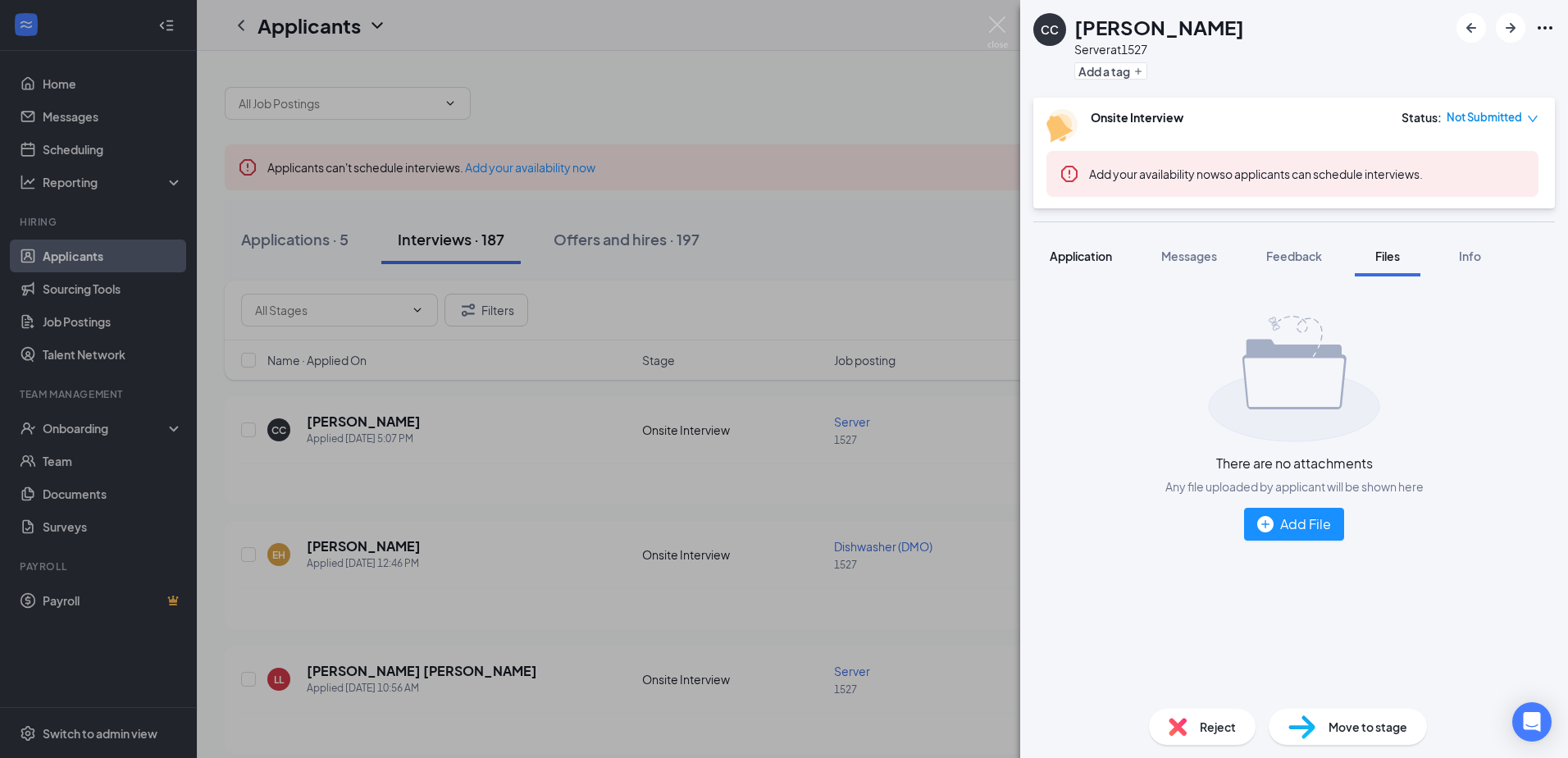
click at [1104, 257] on span "Application" at bounding box center [1081, 256] width 62 height 15
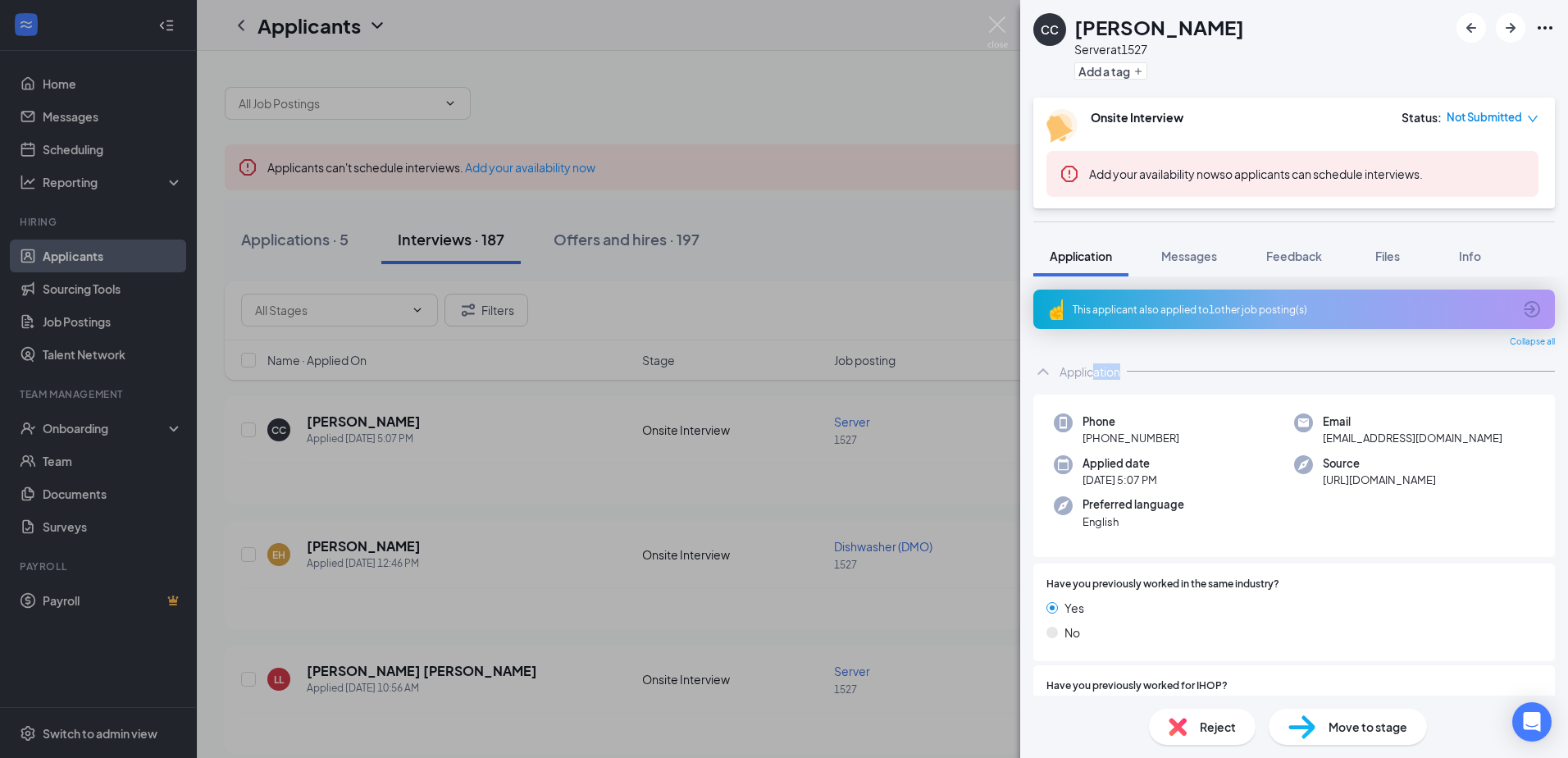
drag, startPoint x: 1126, startPoint y: 367, endPoint x: 1093, endPoint y: 370, distance: 33.1
click at [1093, 370] on div "Application" at bounding box center [1294, 371] width 521 height 33
click at [1093, 370] on div "Application" at bounding box center [1090, 371] width 60 height 16
click at [1118, 374] on div "Application" at bounding box center [1090, 371] width 60 height 16
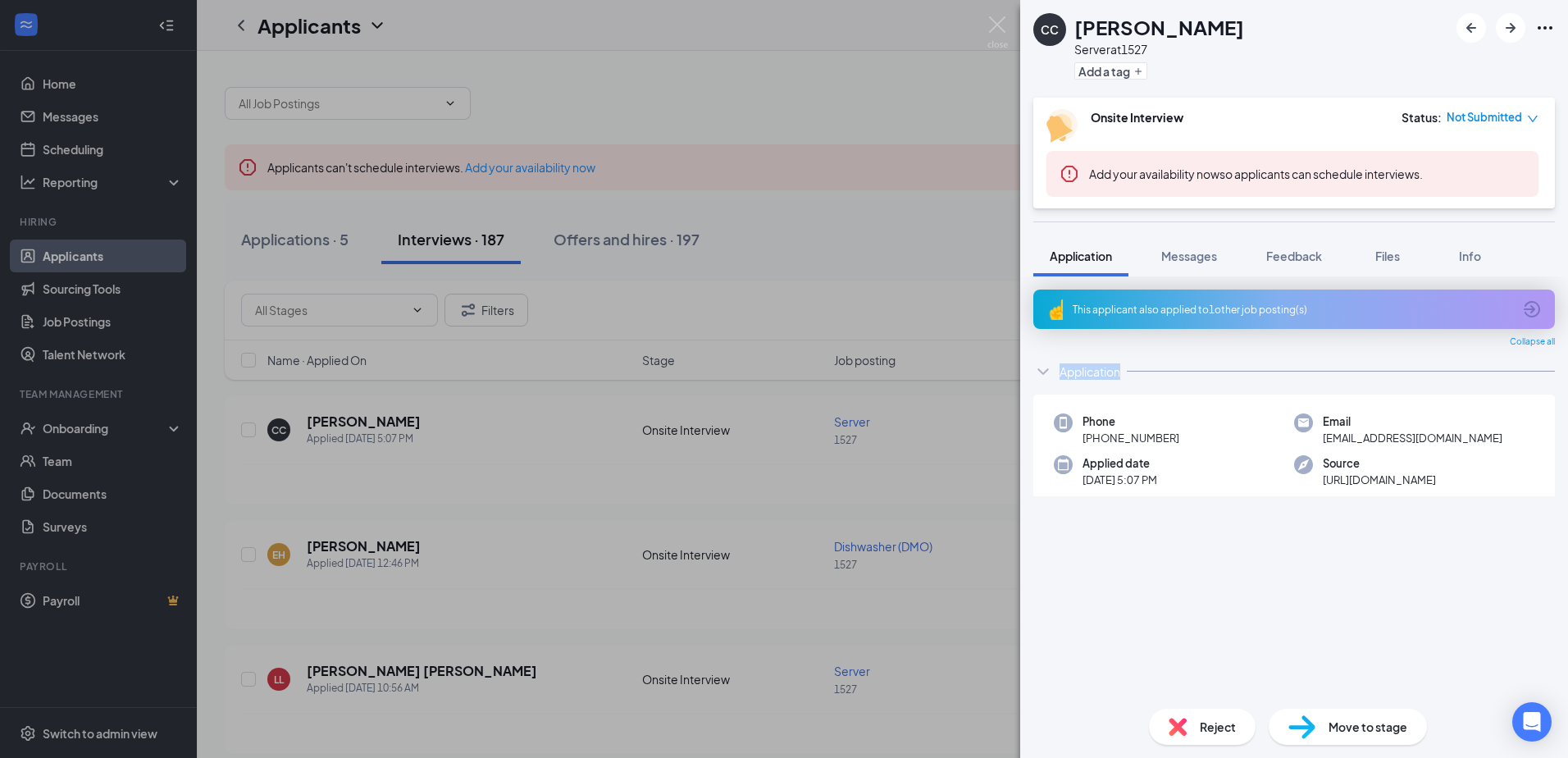
click at [1118, 373] on div "Application" at bounding box center [1090, 371] width 60 height 16
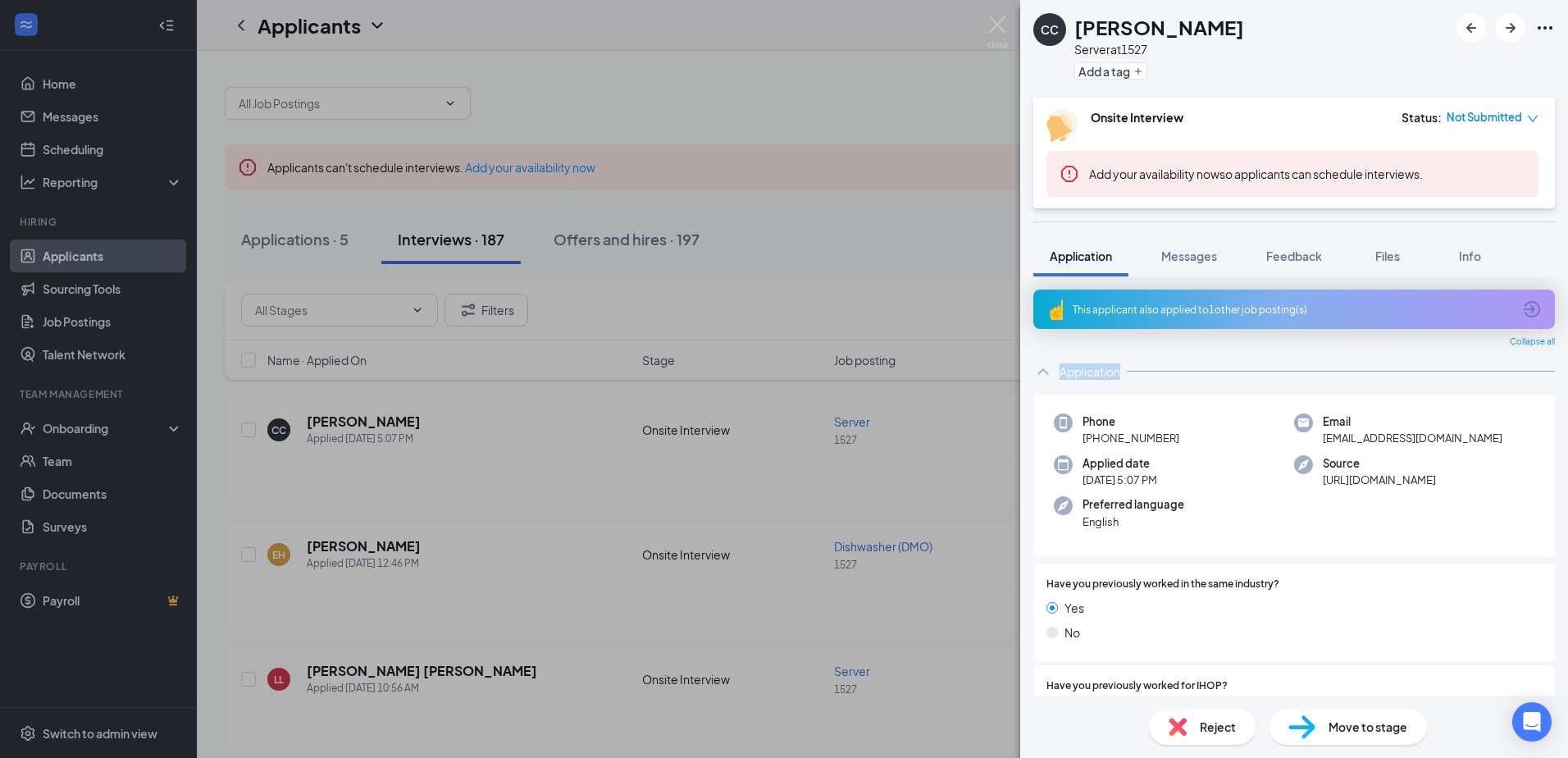
click at [1535, 339] on span "Collapse all" at bounding box center [1531, 342] width 45 height 13
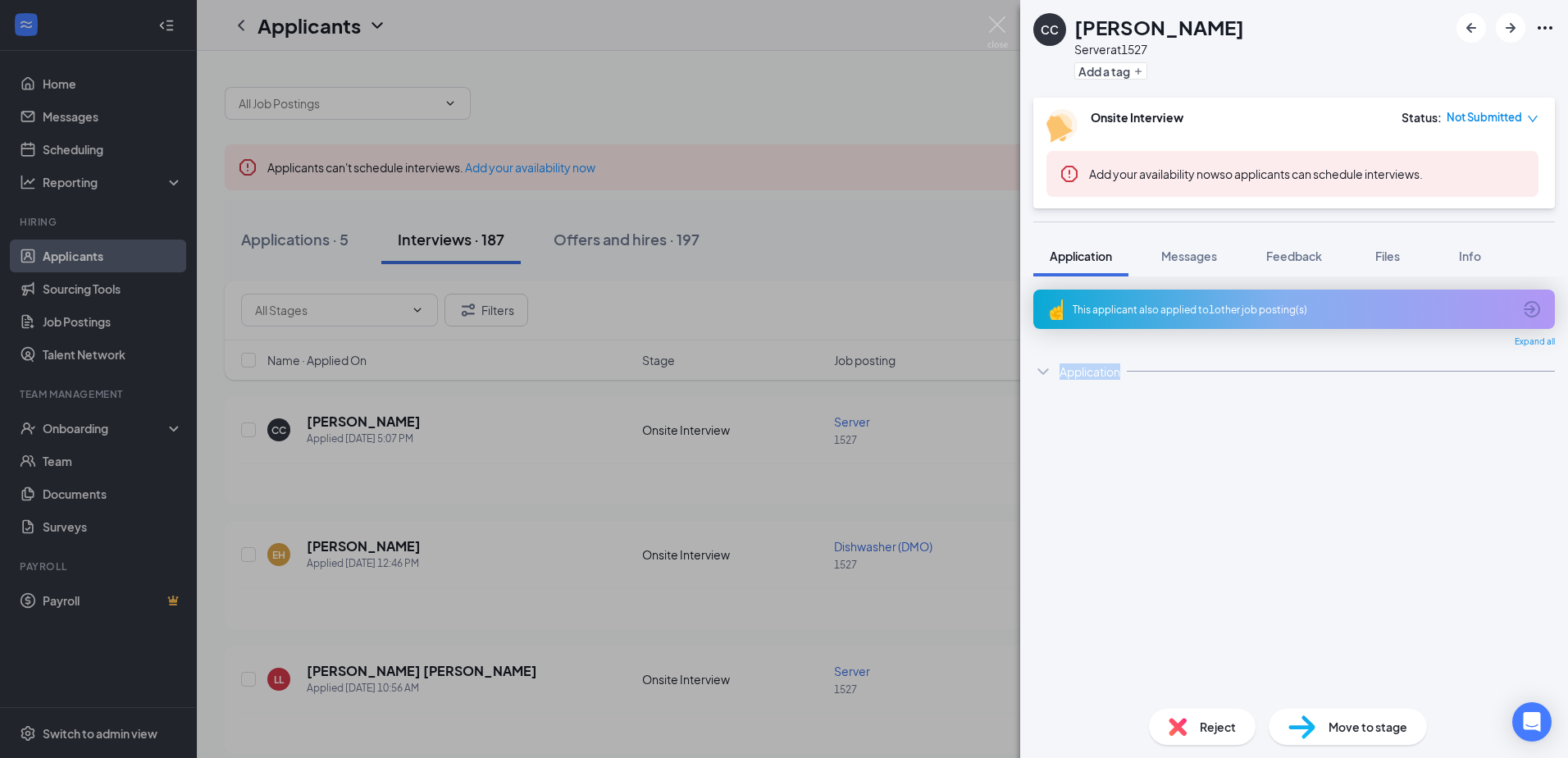
click at [1531, 338] on span "Expand all" at bounding box center [1535, 342] width 40 height 13
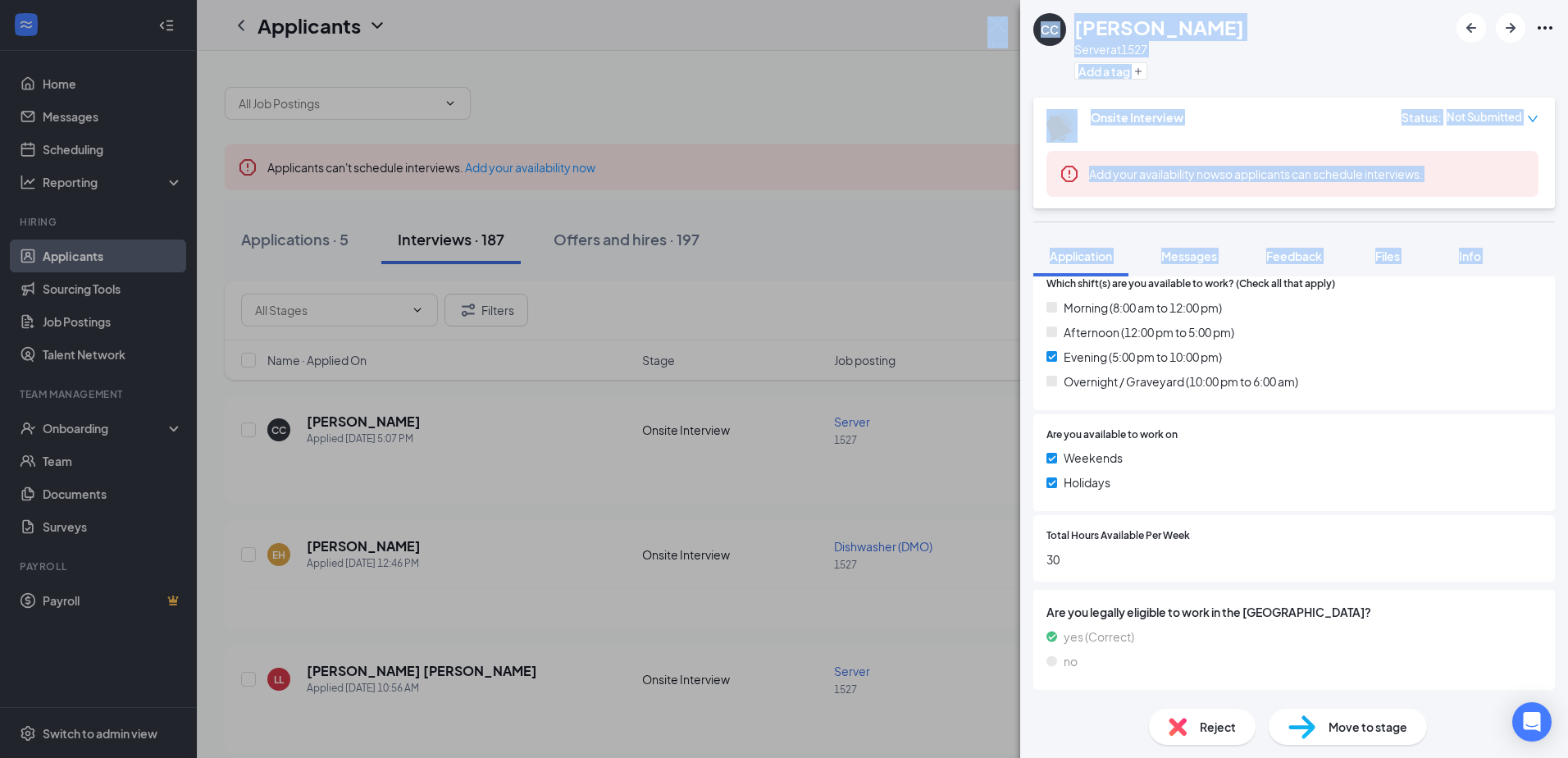
scroll to position [736, 0]
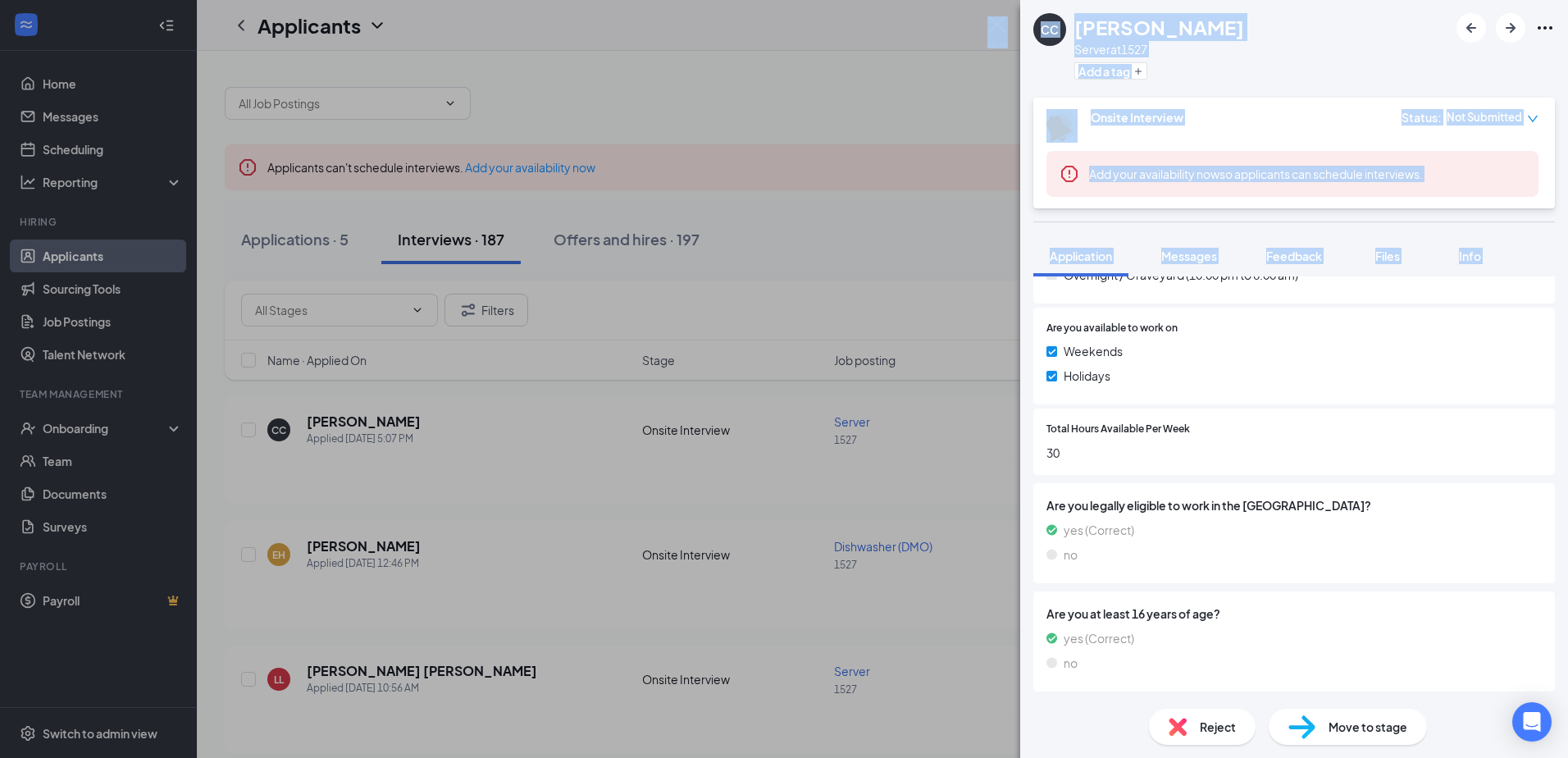
drag, startPoint x: 1039, startPoint y: 371, endPoint x: 1571, endPoint y: 754, distance: 655.5
click at [1567, 754] on html "Home Messages Scheduling Reporting Hiring Applicants Sourcing Tools Job Posting…" at bounding box center [784, 379] width 1568 height 758
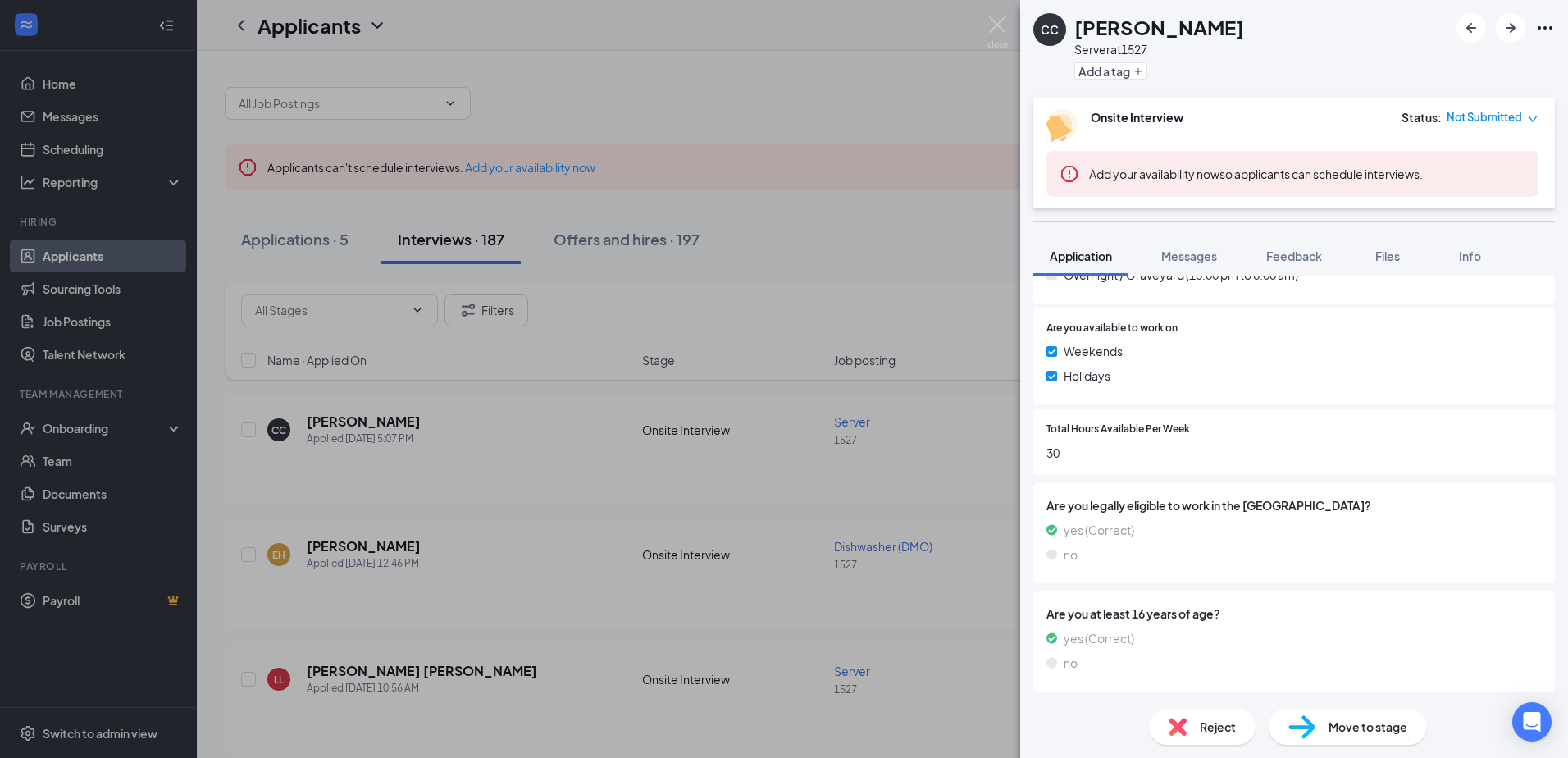
drag, startPoint x: 1567, startPoint y: 754, endPoint x: 1387, endPoint y: 545, distance: 275.8
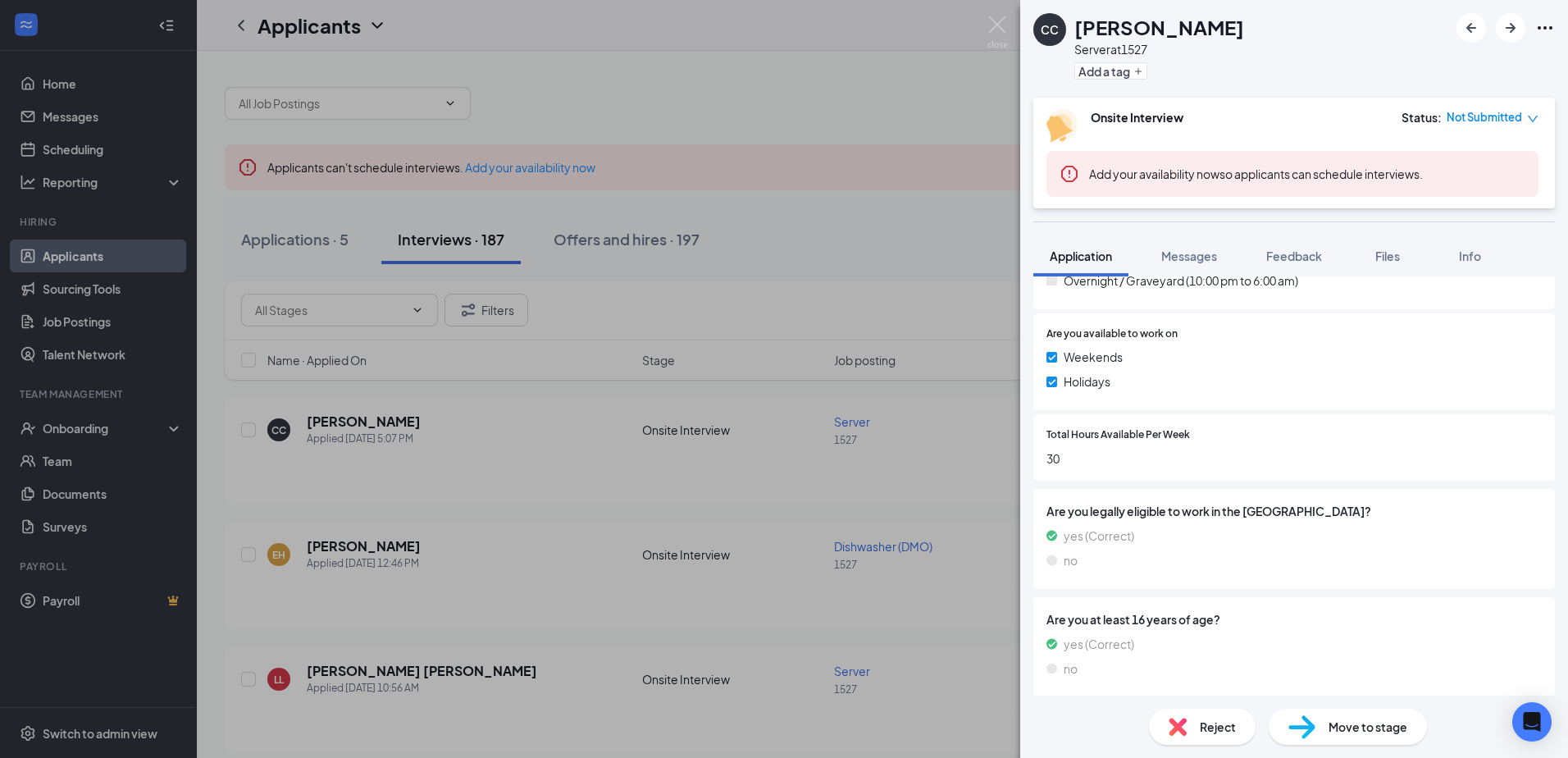
click at [1553, 24] on icon "Ellipses" at bounding box center [1545, 28] width 20 height 20
drag, startPoint x: 1543, startPoint y: 36, endPoint x: 1540, endPoint y: 201, distance: 165.0
click at [1540, 201] on div "CC [PERSON_NAME] Server at 1527 Add a tag Onsite Interview Status : Not Submitt…" at bounding box center [1294, 379] width 548 height 758
drag, startPoint x: 1540, startPoint y: 201, endPoint x: 1534, endPoint y: 26, distance: 175.1
click at [1534, 26] on div at bounding box center [1506, 27] width 99 height 29
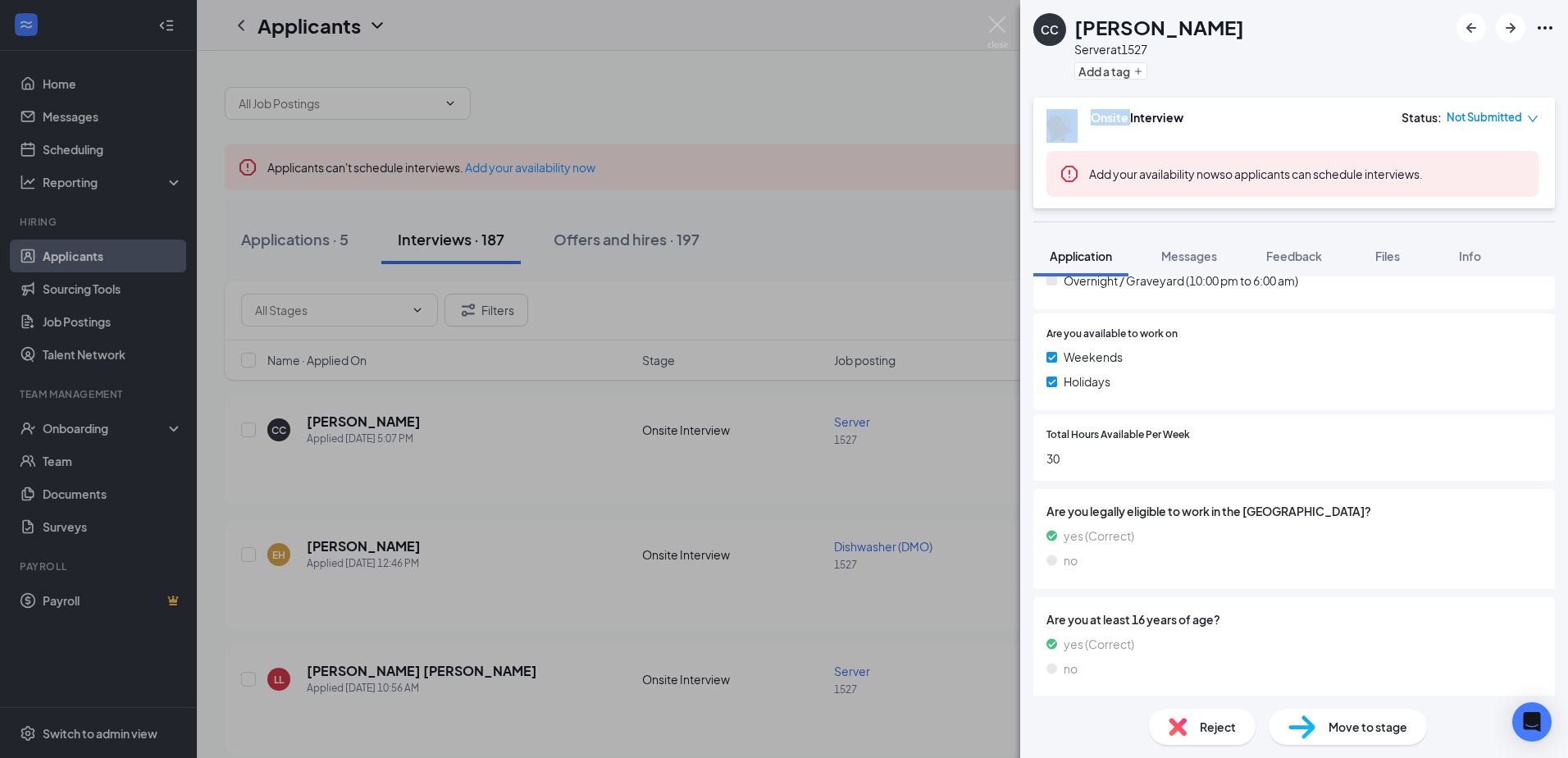
click at [1535, 26] on icon "Ellipses" at bounding box center [1545, 28] width 20 height 20
drag, startPoint x: 1535, startPoint y: 26, endPoint x: 1284, endPoint y: 16, distance: 251.2
click at [1274, 16] on div "CC [PERSON_NAME] Server at 1527 Add a tag" at bounding box center [1294, 48] width 548 height 98
click at [1547, 30] on icon "Ellipses" at bounding box center [1545, 28] width 20 height 20
click at [1410, 68] on div "CC [PERSON_NAME] Server at 1527 Add a tag" at bounding box center [1294, 48] width 548 height 98
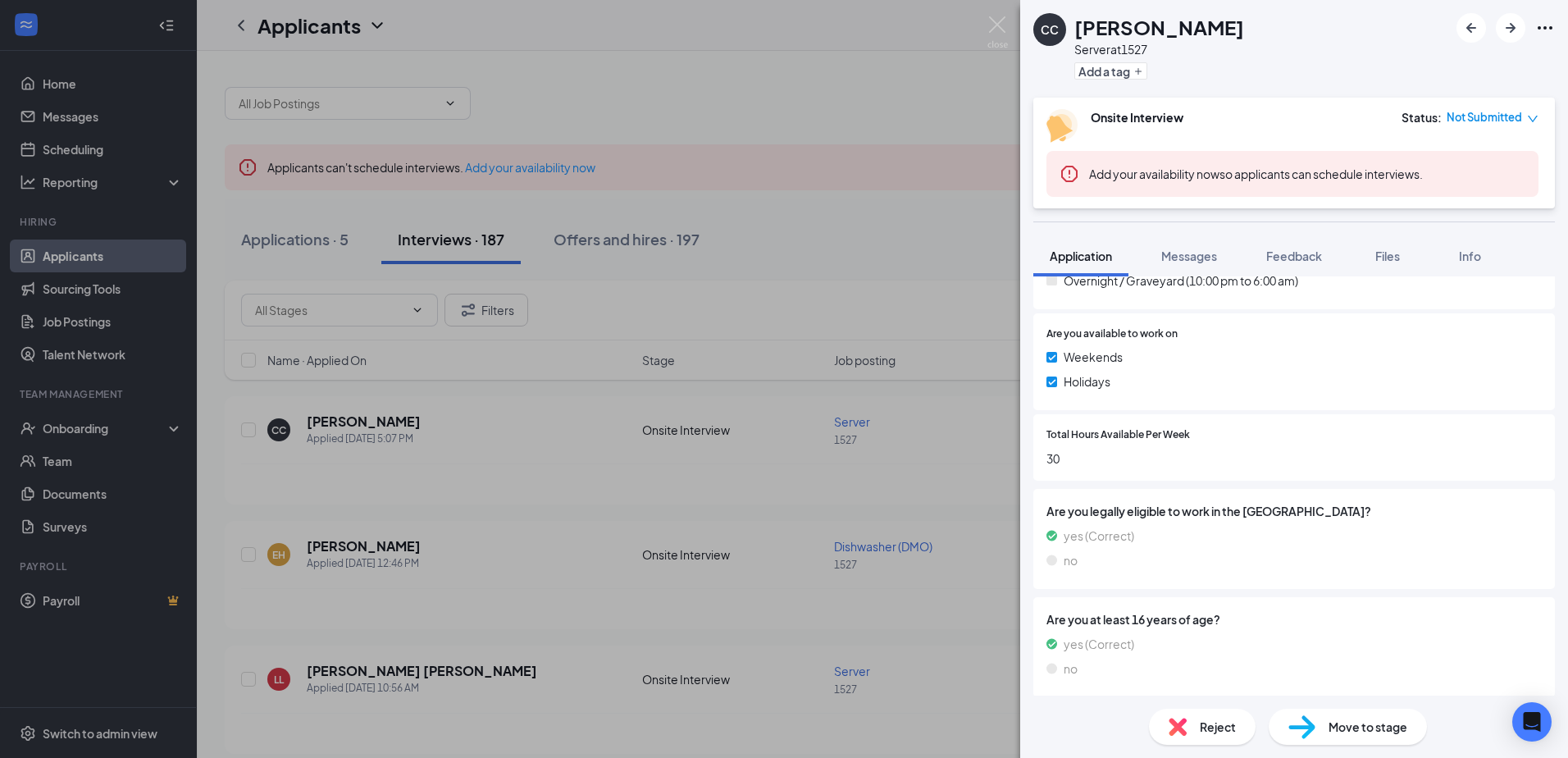
click at [1539, 20] on icon "Ellipses" at bounding box center [1545, 28] width 20 height 20
click at [1456, 64] on link "View full application" at bounding box center [1456, 66] width 177 height 16
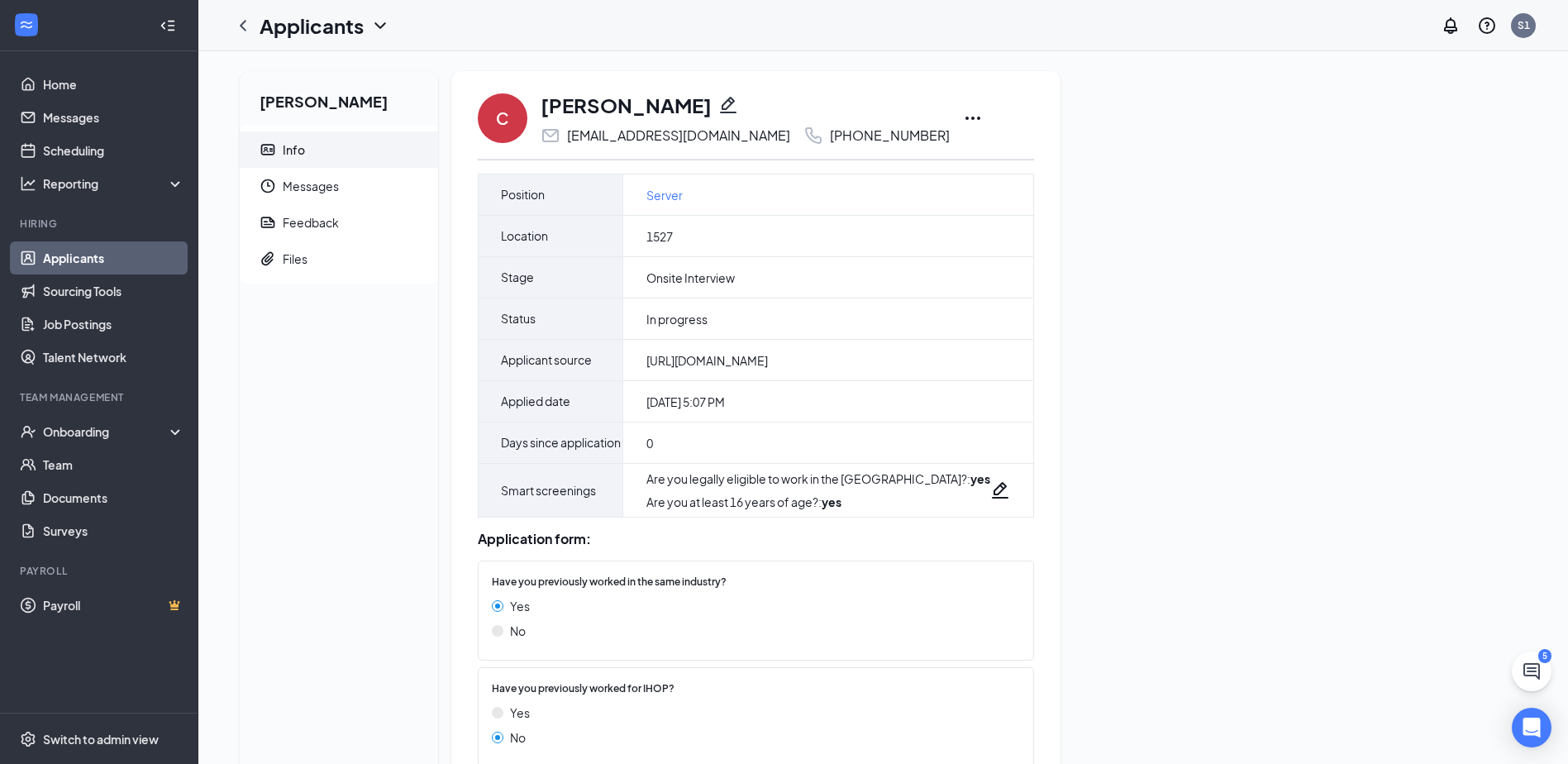
click at [970, 120] on icon "Ellipses" at bounding box center [973, 118] width 20 height 20
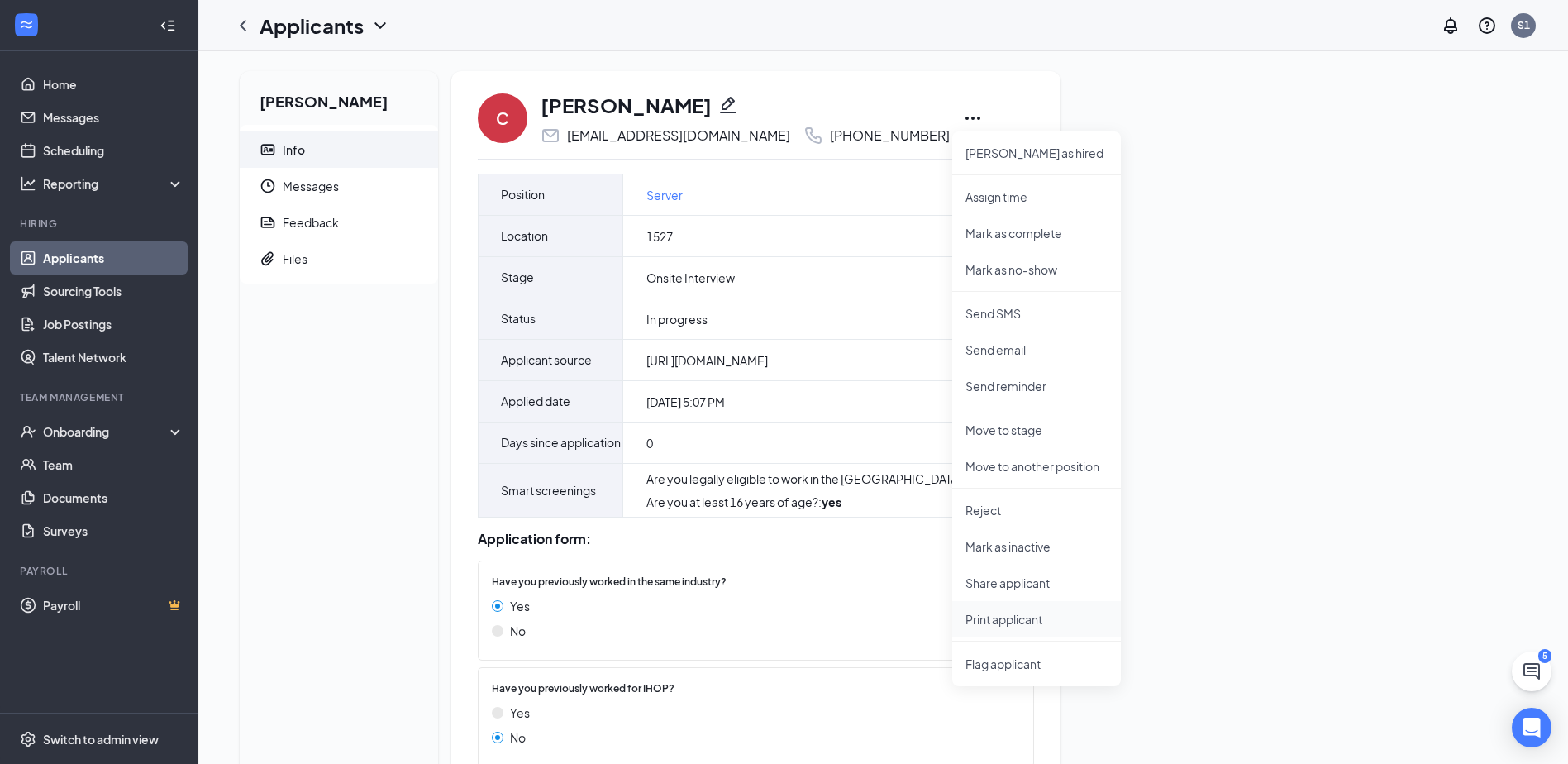
click at [1042, 618] on p "Print applicant" at bounding box center [1037, 619] width 142 height 17
